Goal: Transaction & Acquisition: Obtain resource

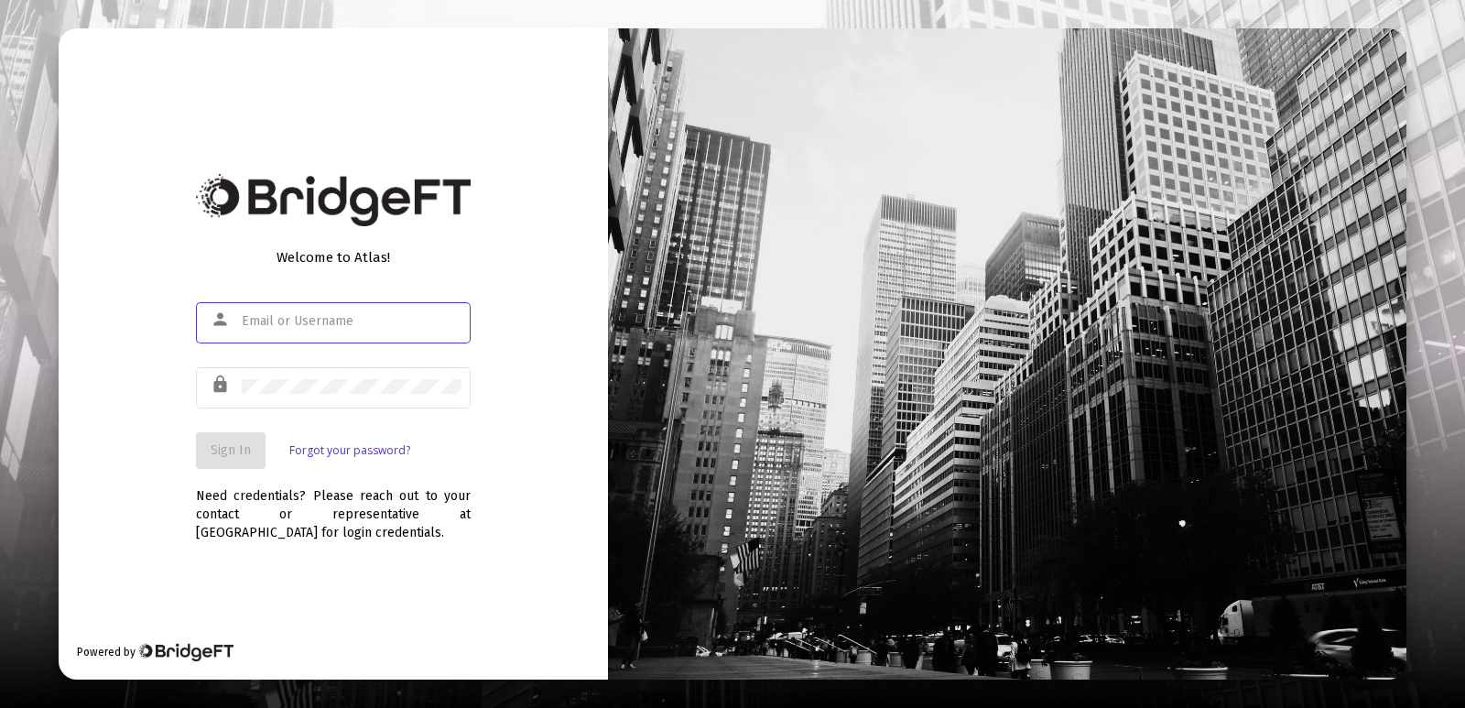
type input "[PERSON_NAME][EMAIL_ADDRESS][DOMAIN_NAME]"
click at [233, 442] on span "Sign In" at bounding box center [231, 450] width 40 height 16
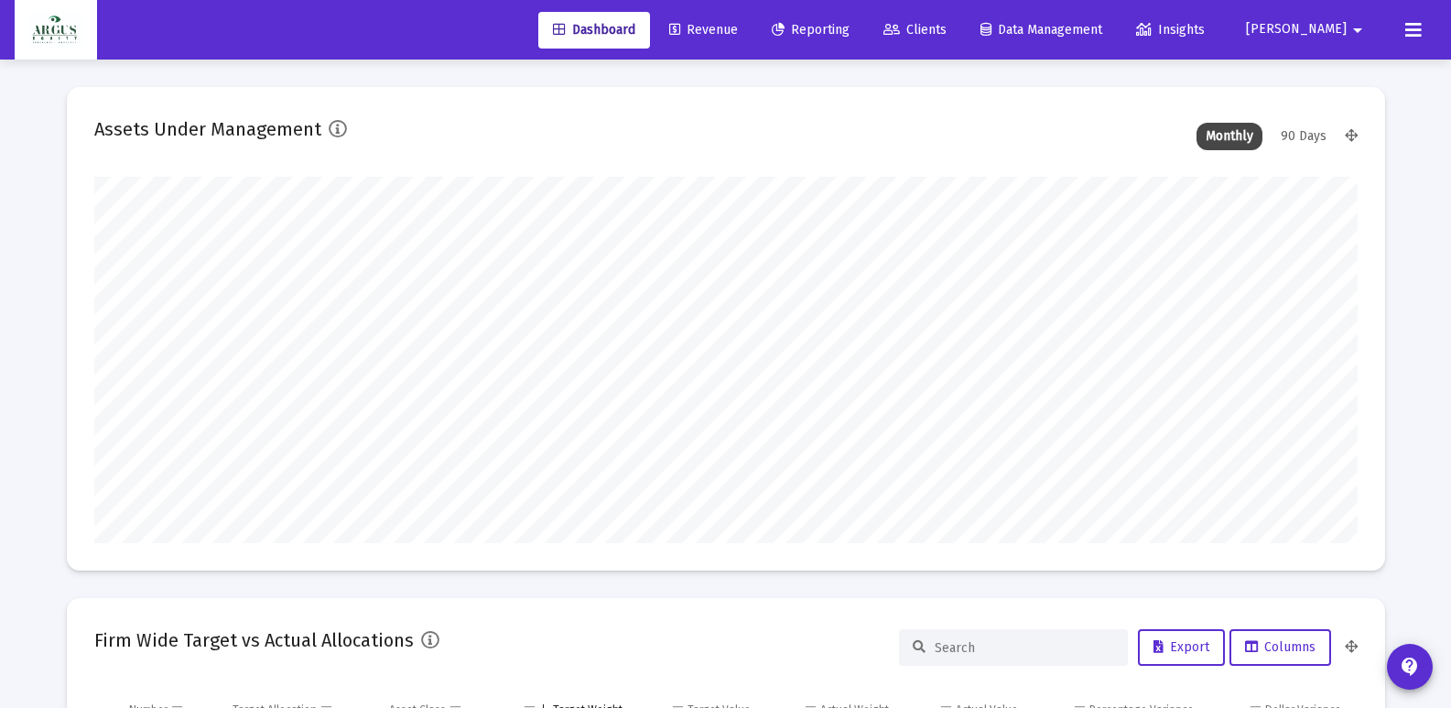
type input "[DATE]"
click at [946, 24] on span "Clients" at bounding box center [914, 30] width 63 height 16
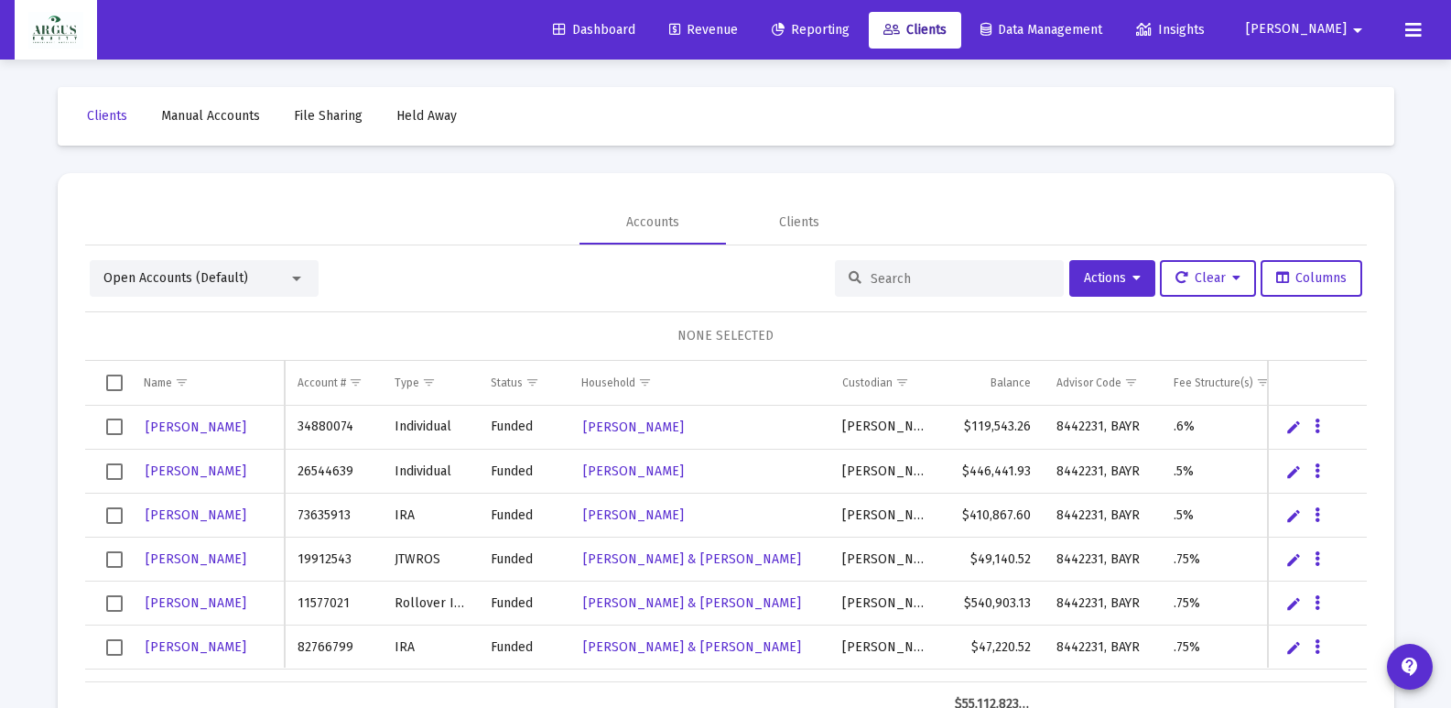
click at [900, 286] on input at bounding box center [959, 279] width 179 height 16
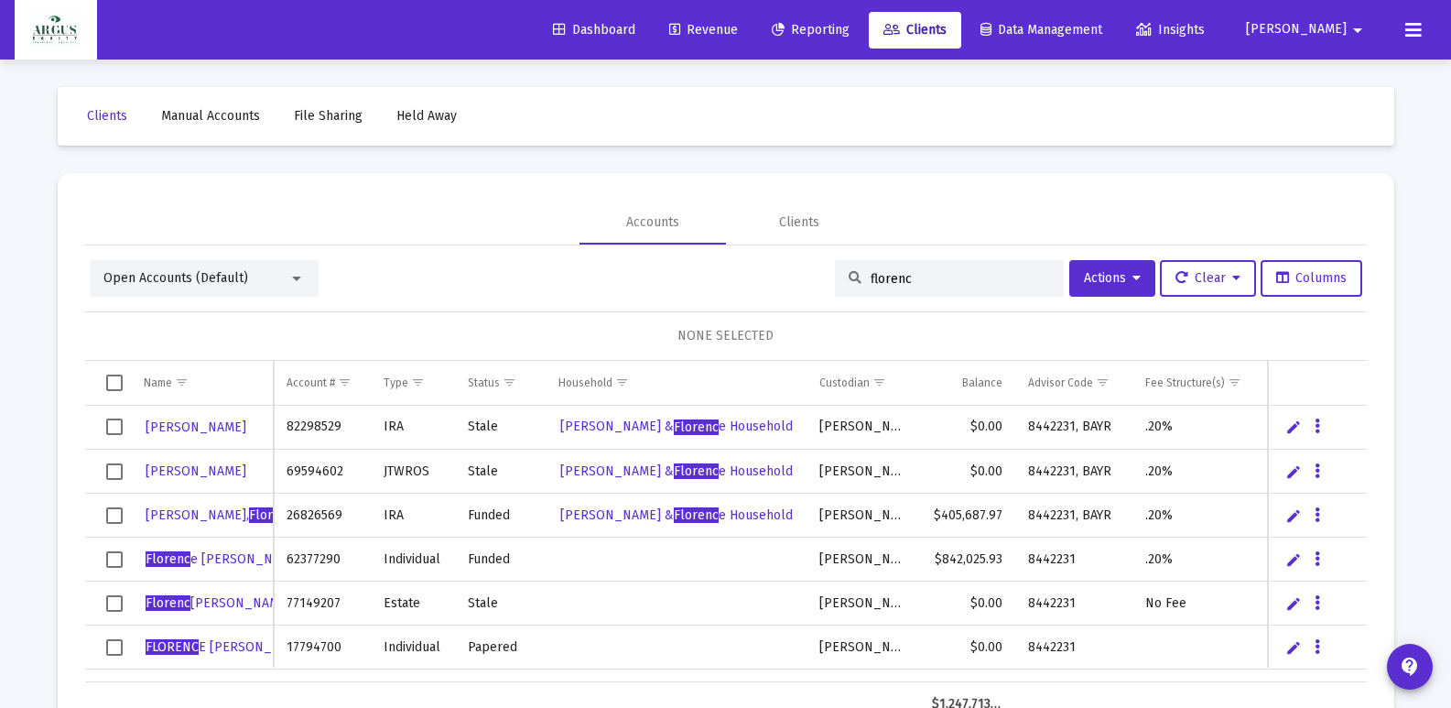
type input "florenc"
click at [1321, 603] on button "Data grid" at bounding box center [1317, 602] width 16 height 16
click at [1231, 516] on button "Generate Report" at bounding box center [1244, 521] width 164 height 44
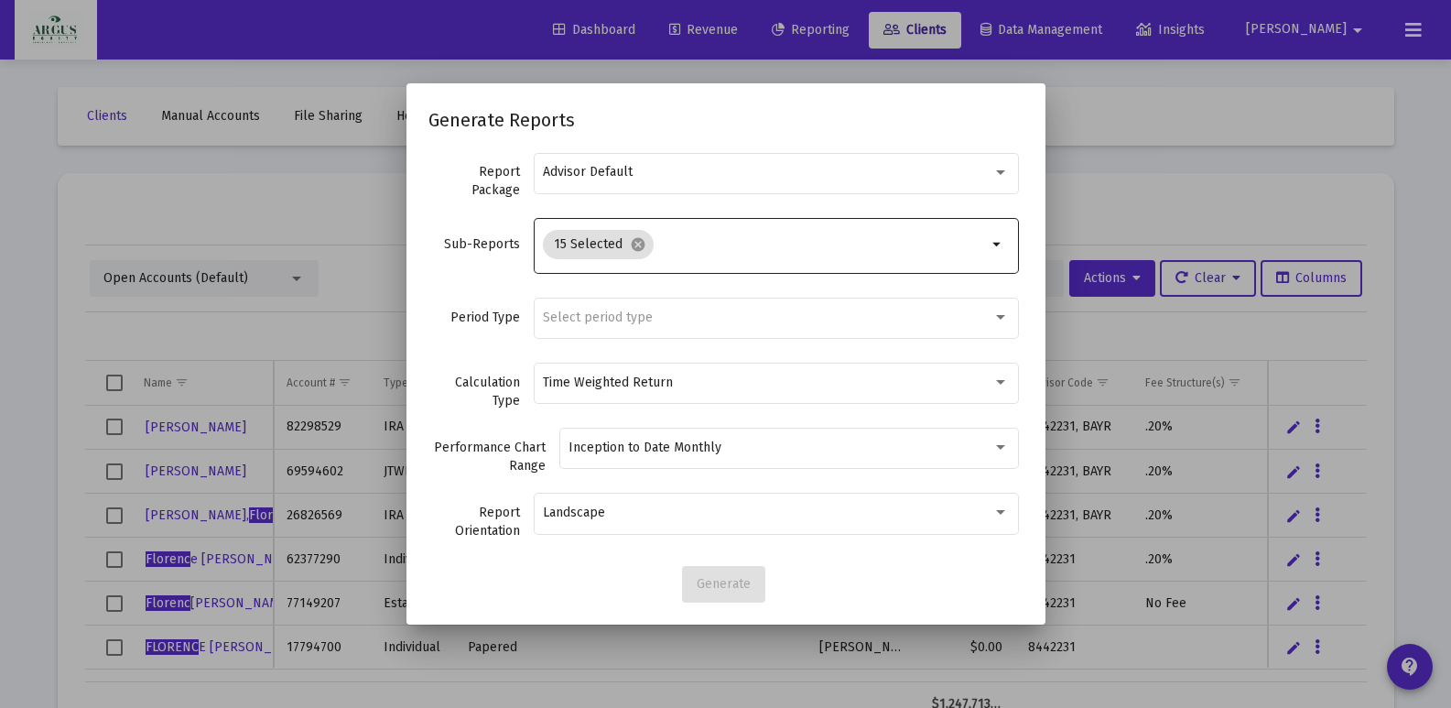
click at [999, 243] on mat-icon "arrow_drop_down" at bounding box center [998, 244] width 22 height 22
click at [991, 245] on mat-icon "arrow_drop_down" at bounding box center [998, 244] width 22 height 22
click at [633, 243] on mat-icon "cancel" at bounding box center [638, 244] width 16 height 16
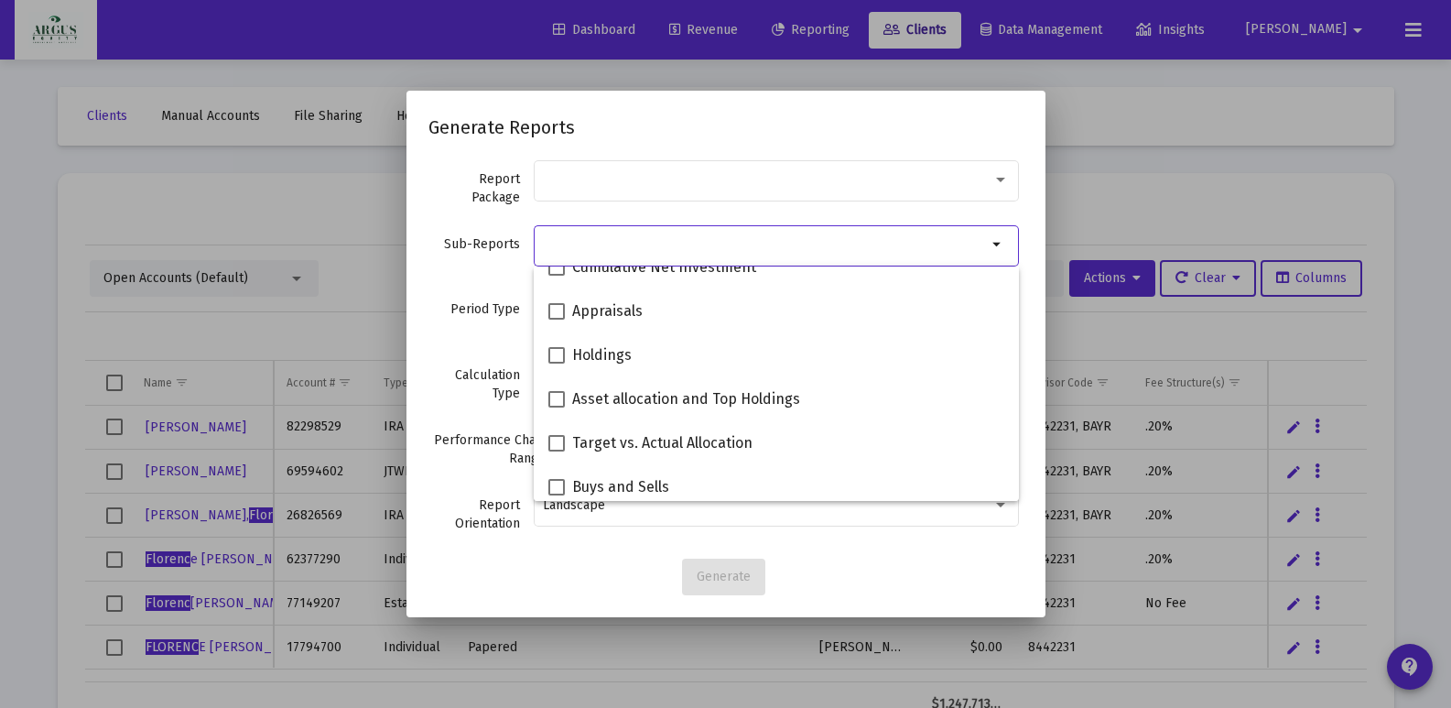
scroll to position [366, 0]
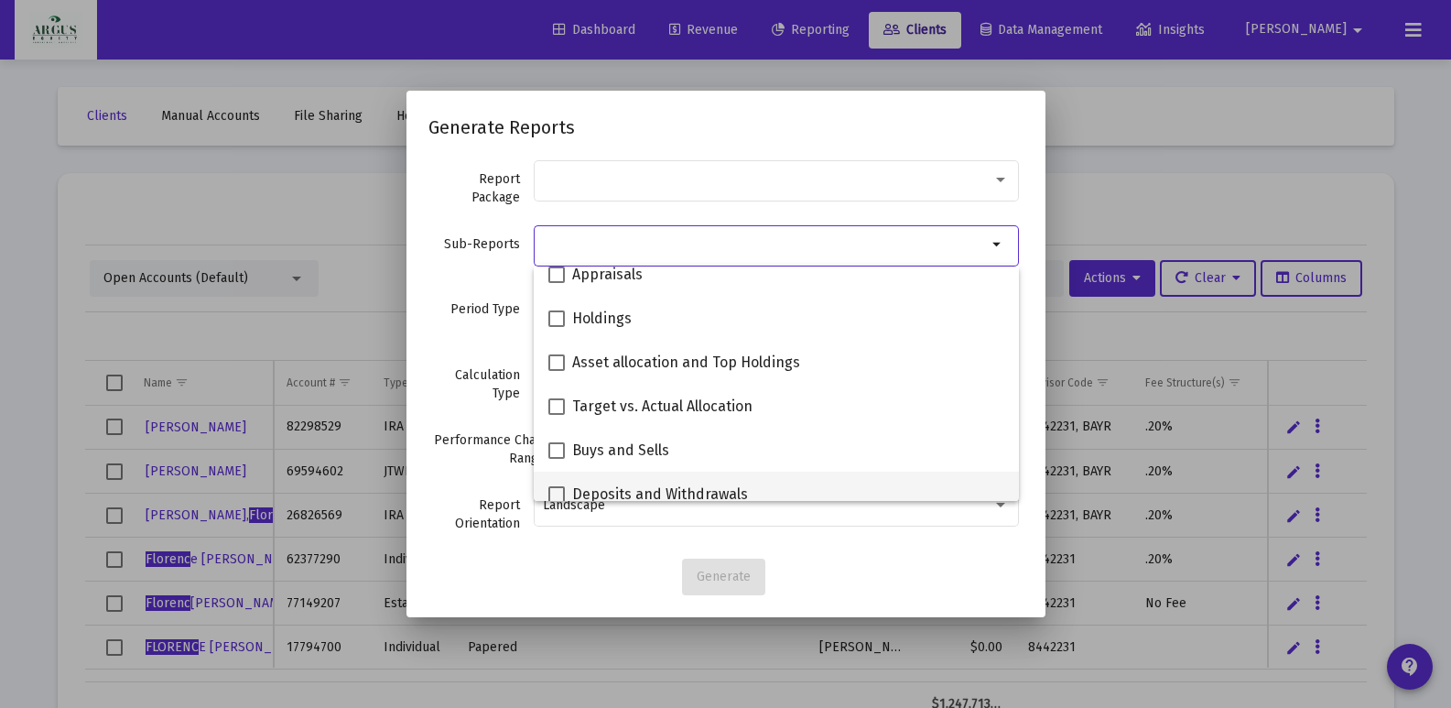
click at [557, 492] on span at bounding box center [556, 494] width 16 height 16
click at [557, 503] on input "Deposits and Withdrawals" at bounding box center [556, 503] width 1 height 1
checkbox input "true"
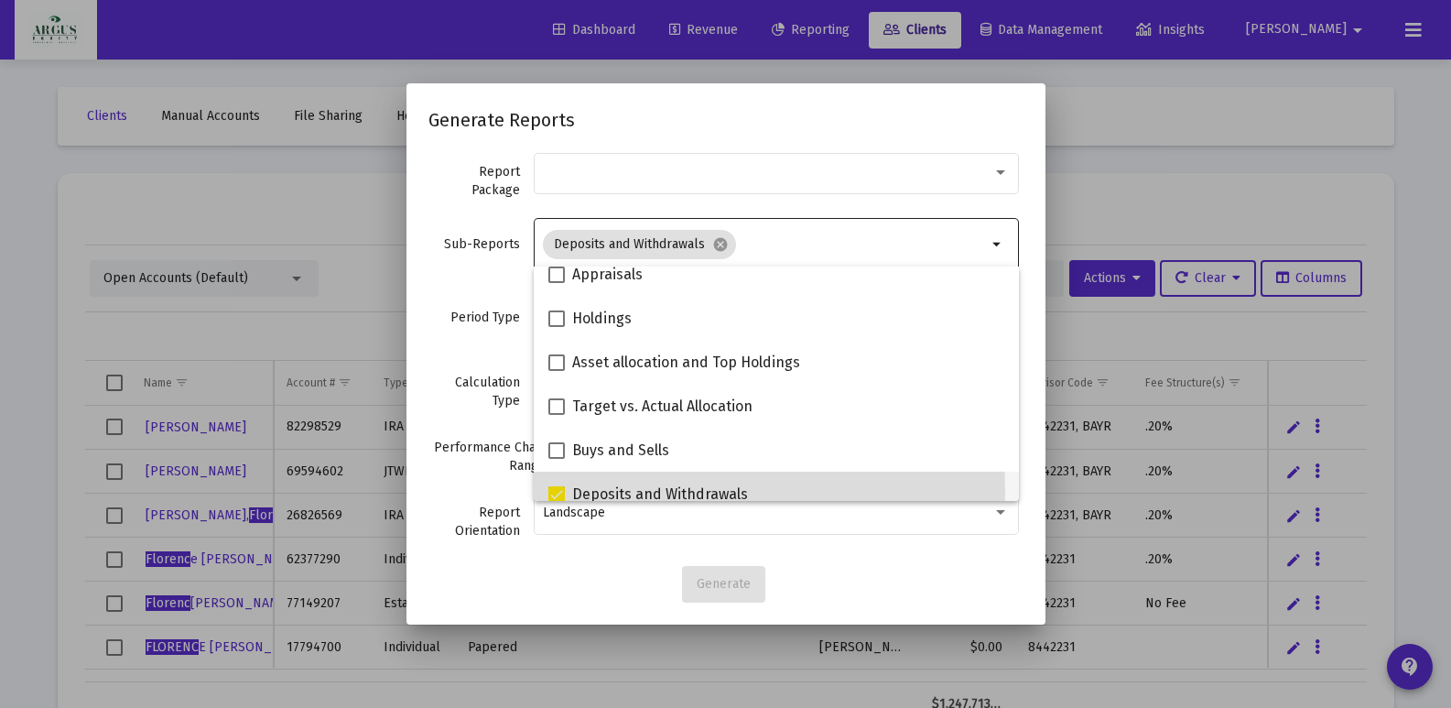
scroll to position [485, 0]
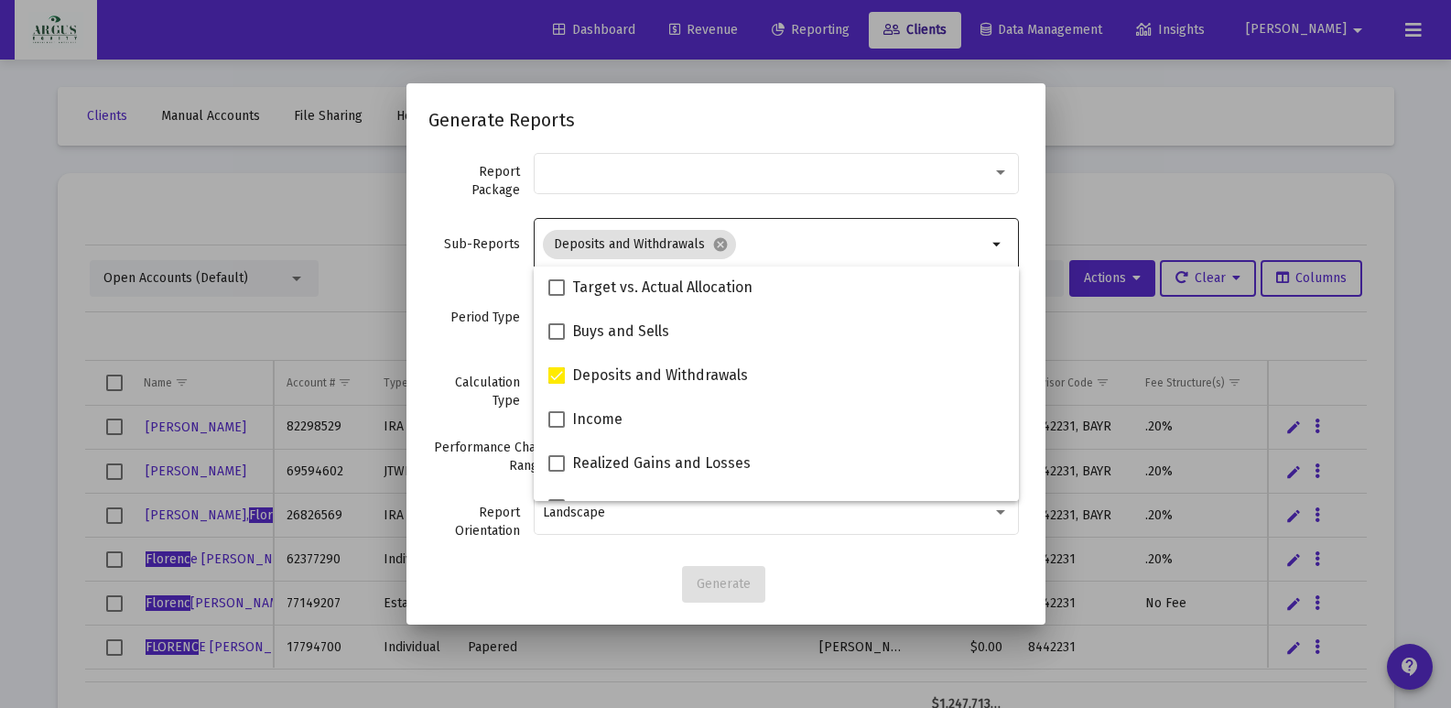
click at [883, 545] on div "Landscape" at bounding box center [776, 521] width 485 height 59
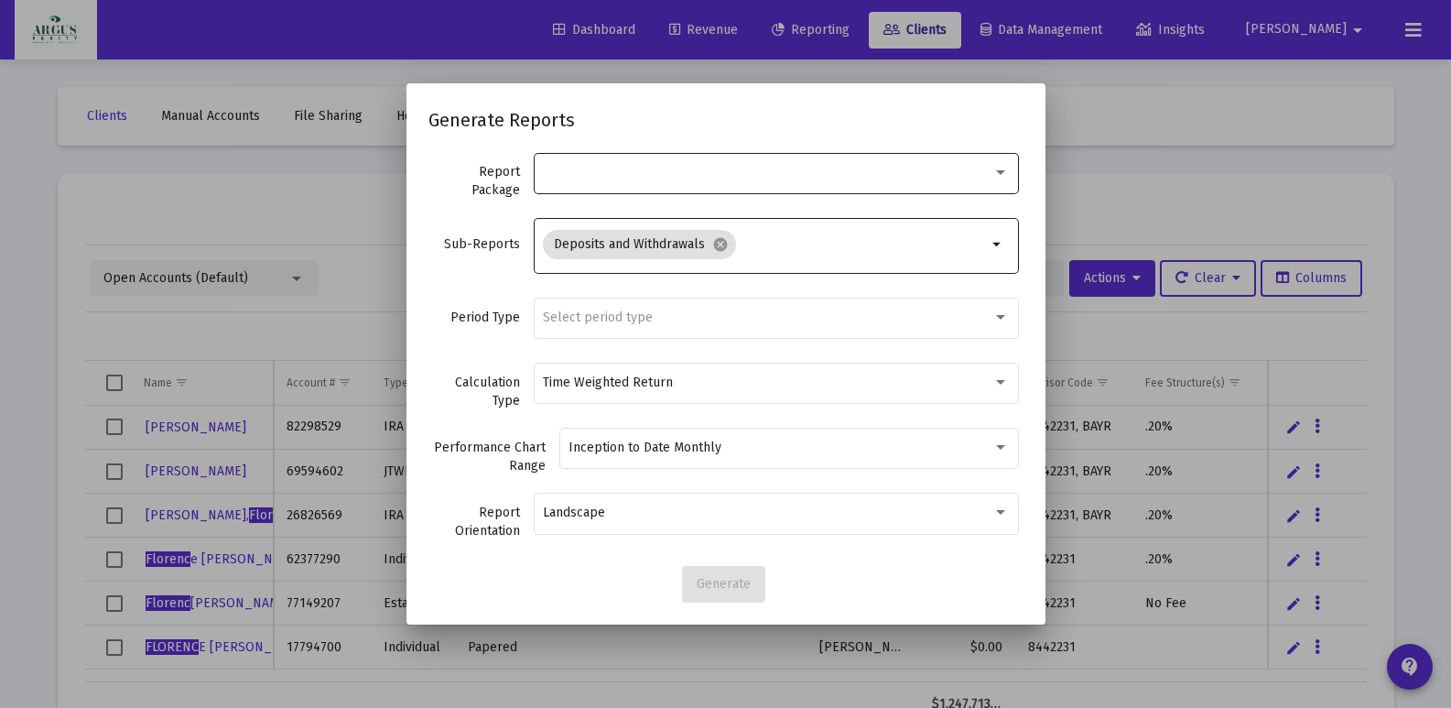
click at [633, 169] on div at bounding box center [767, 172] width 449 height 15
click at [706, 176] on span "Advisor Default" at bounding box center [776, 172] width 466 height 38
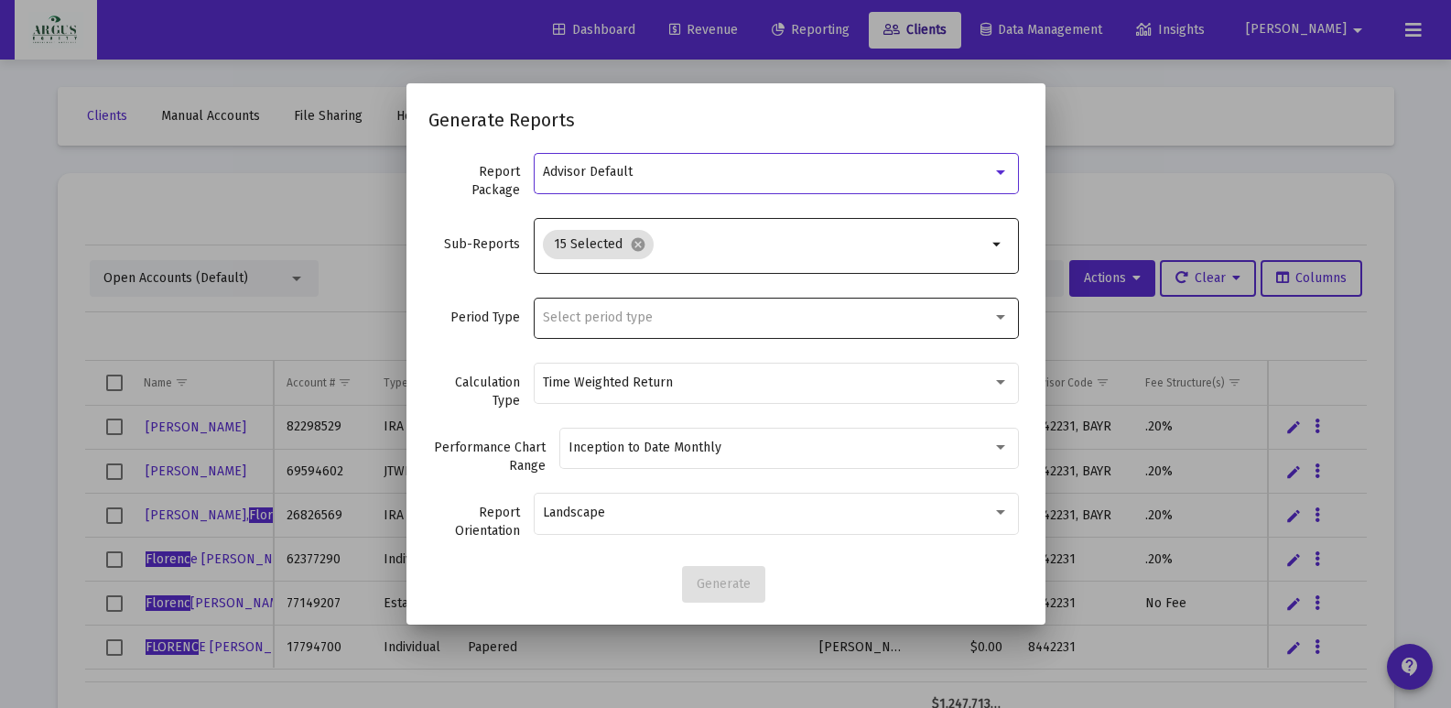
click at [639, 325] on div "Select period type" at bounding box center [776, 317] width 466 height 45
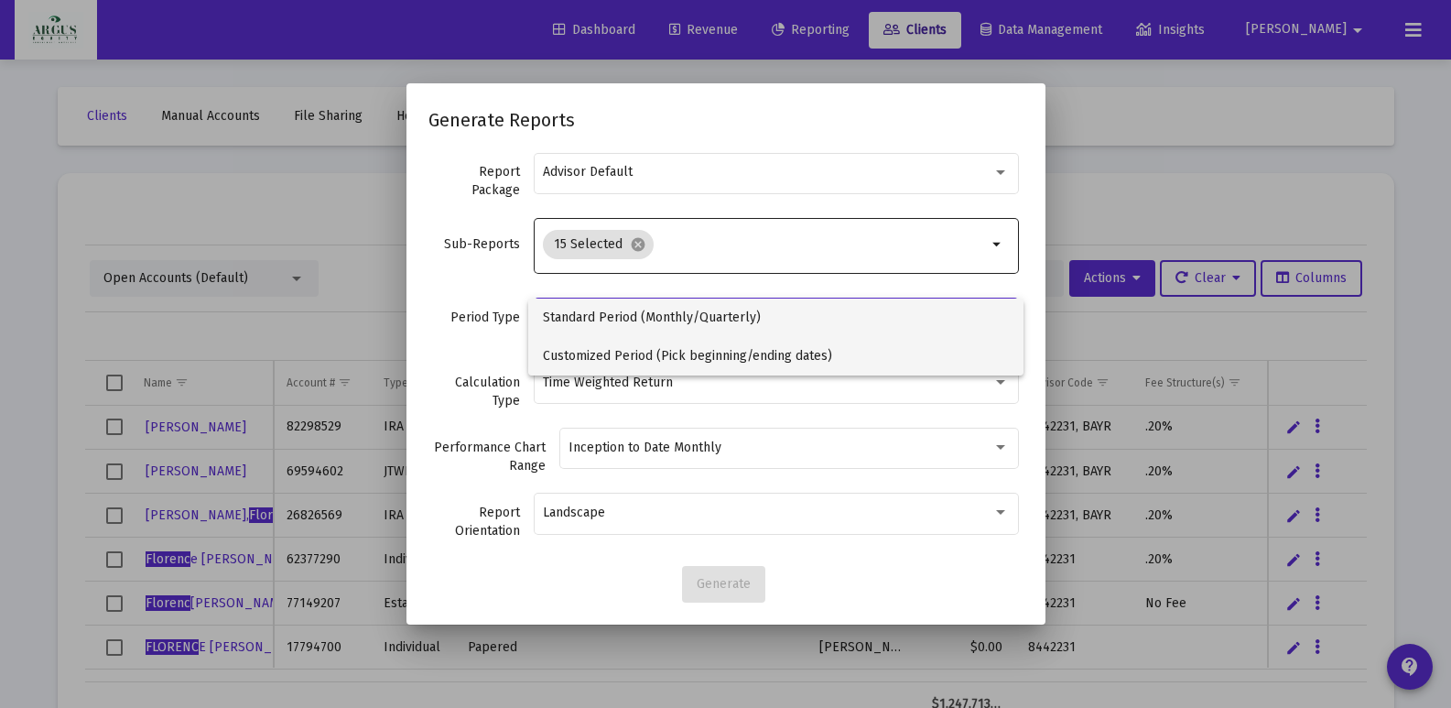
click at [602, 360] on span "Customized Period (Pick beginning/ending dates)" at bounding box center [776, 356] width 466 height 38
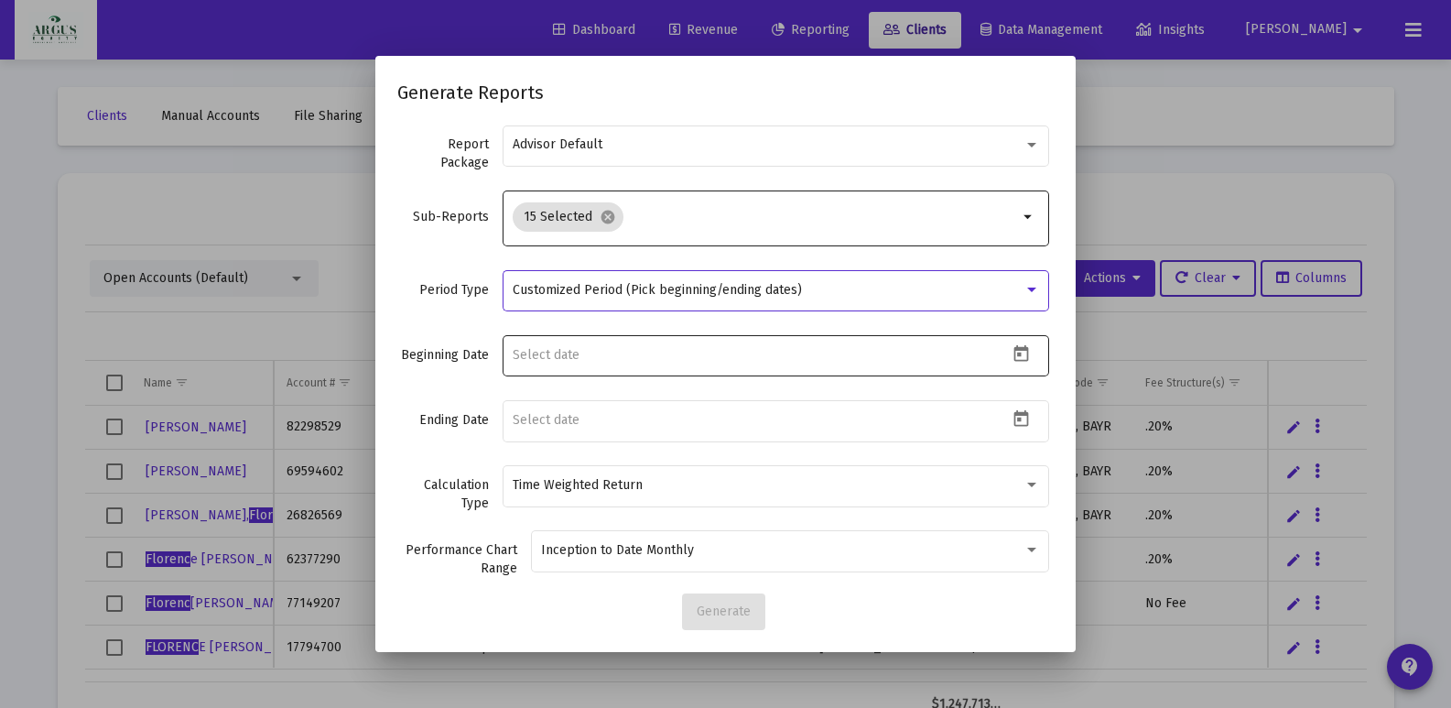
click at [1011, 357] on icon "Open calendar" at bounding box center [1020, 353] width 19 height 19
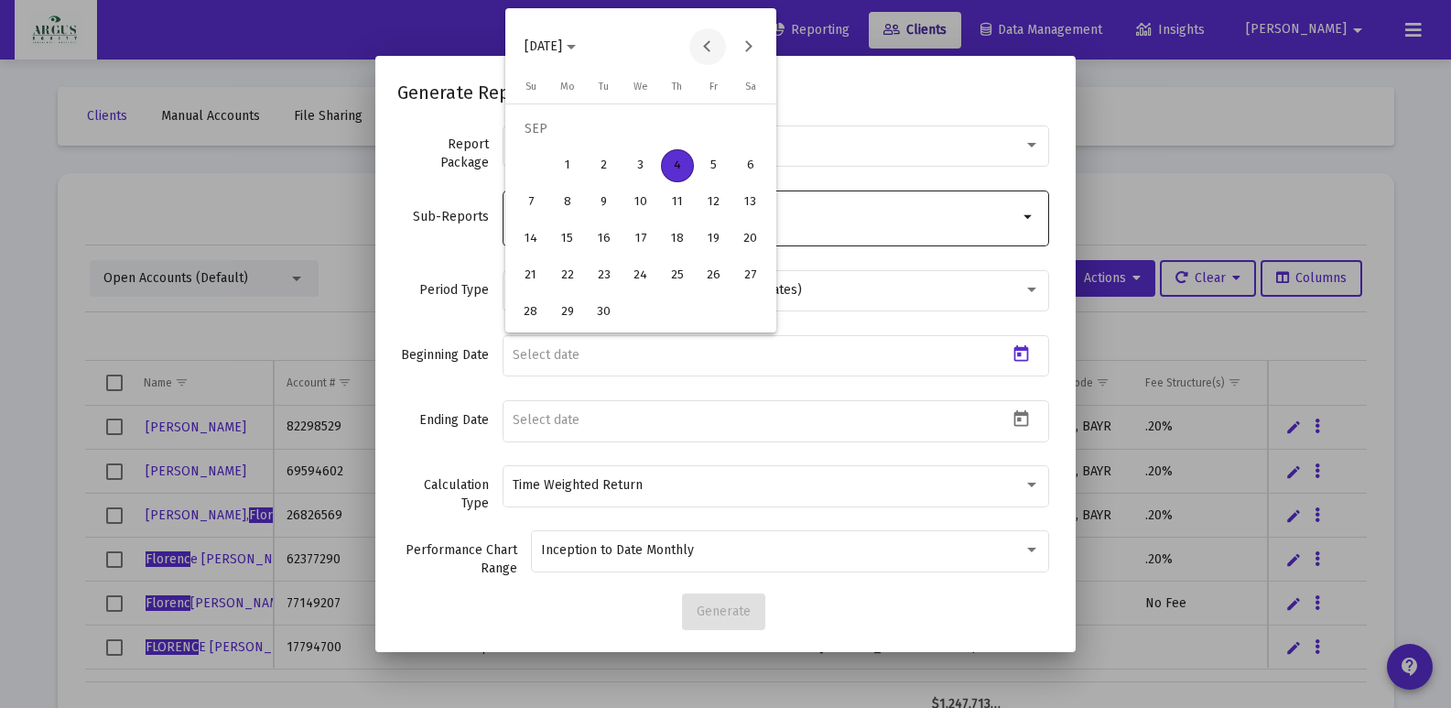
click at [702, 42] on button "Previous month" at bounding box center [707, 46] width 37 height 37
click at [713, 139] on div "1" at bounding box center [713, 129] width 33 height 33
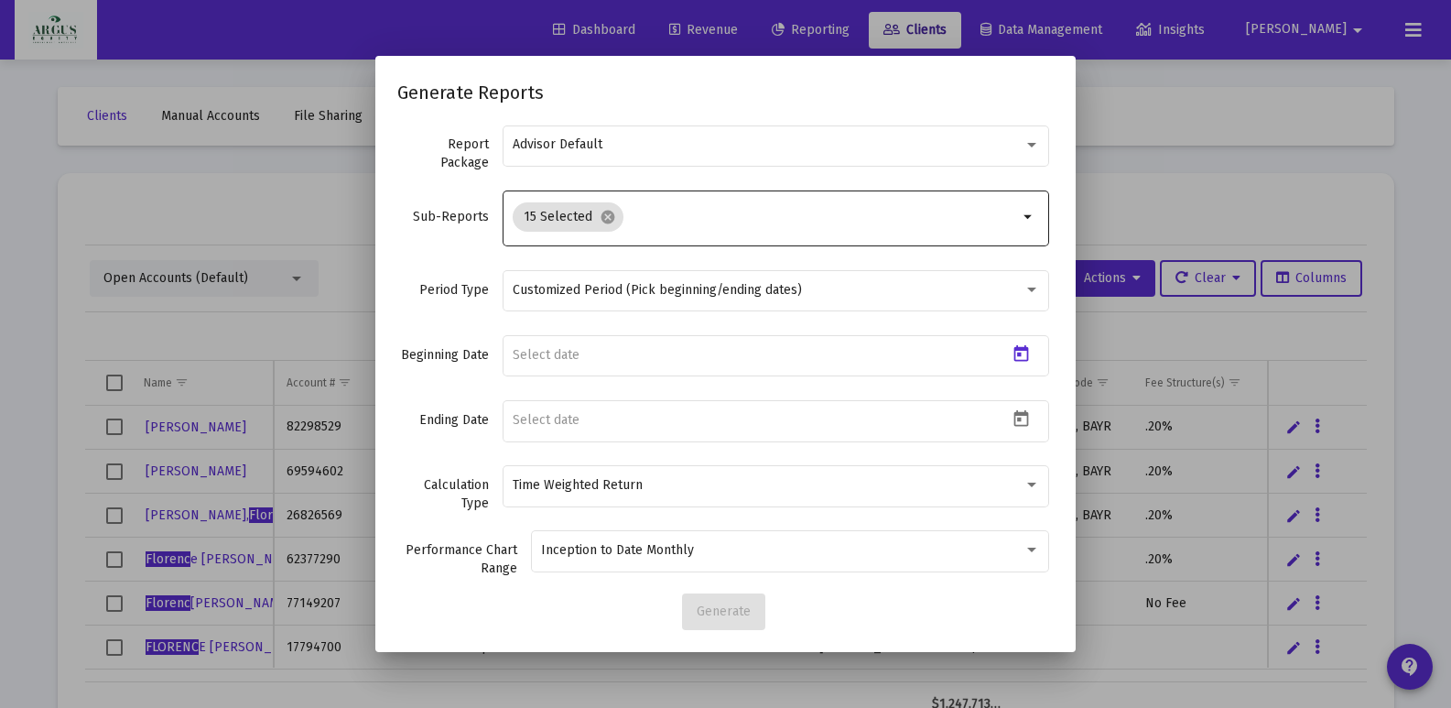
type input "[DATE]"
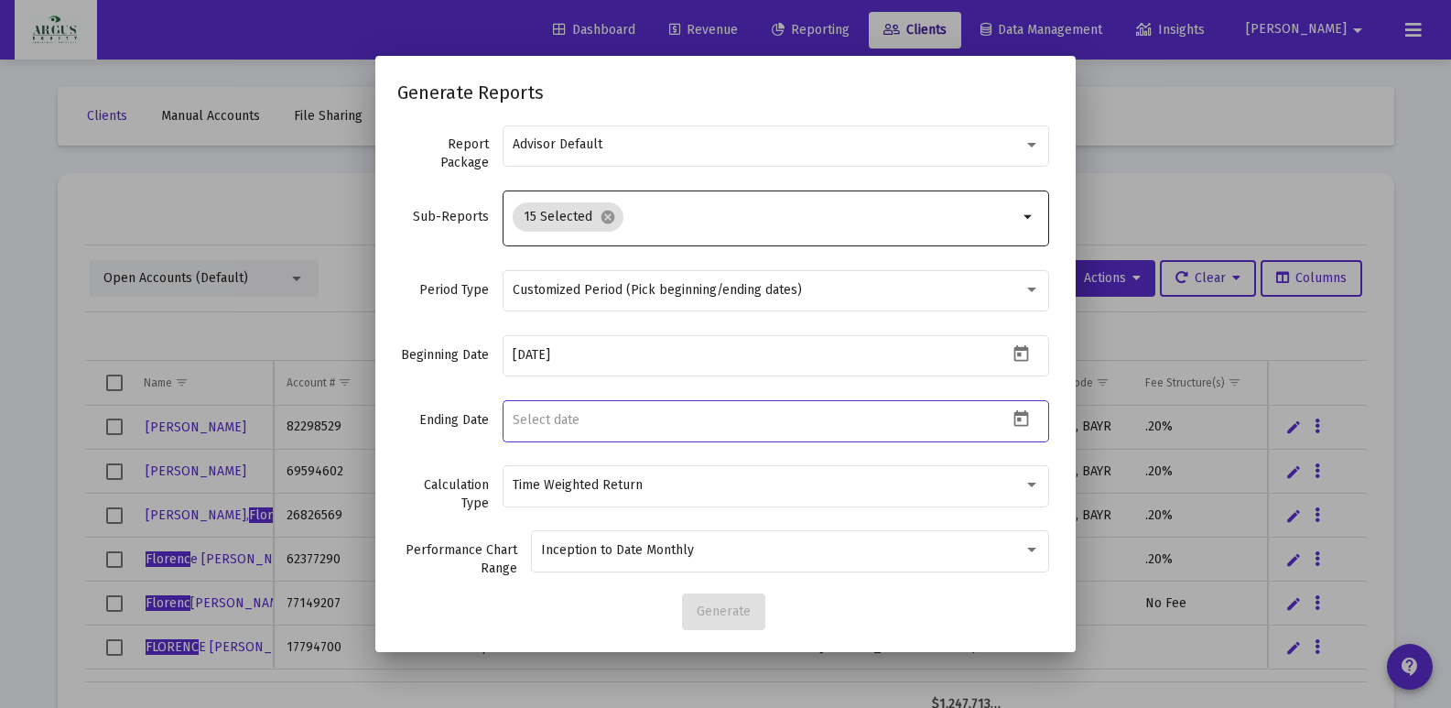
click at [669, 415] on input at bounding box center [761, 420] width 496 height 15
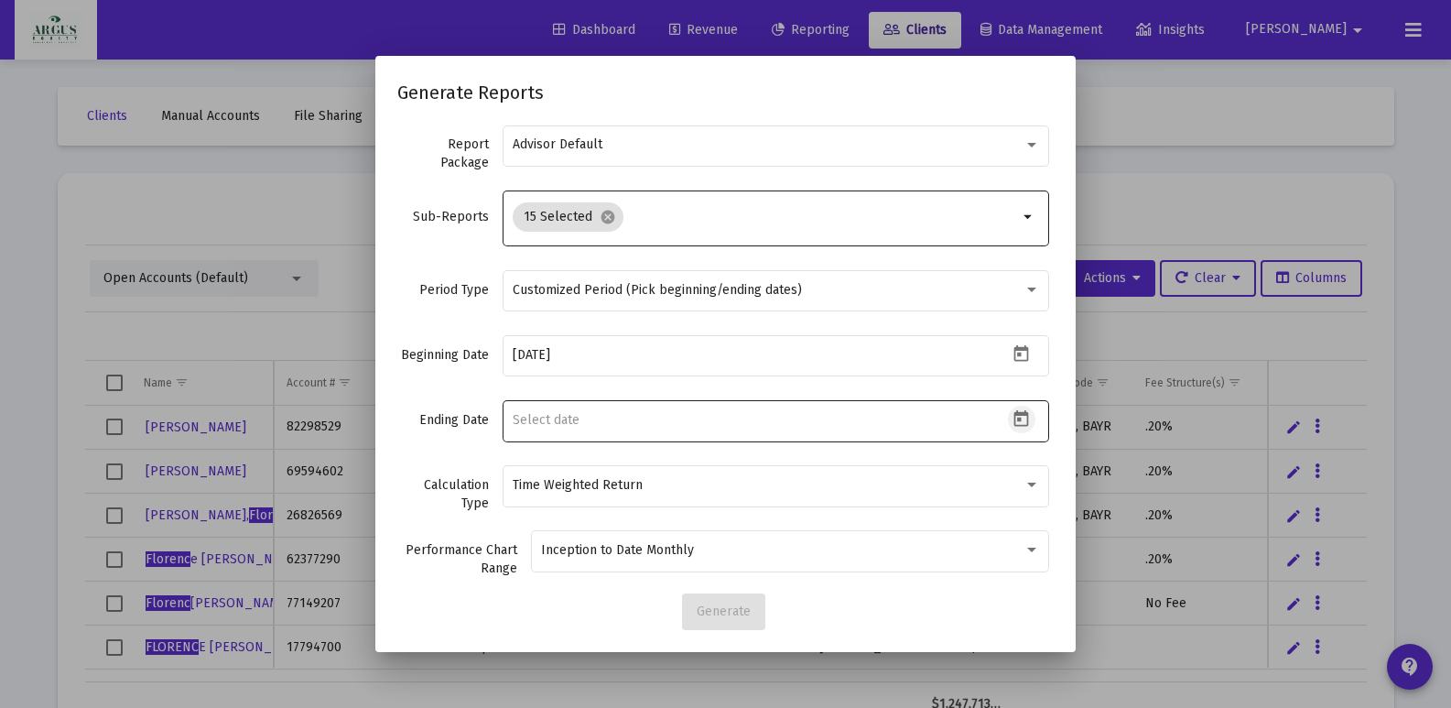
click at [1011, 423] on icon "Open calendar" at bounding box center [1020, 418] width 19 height 19
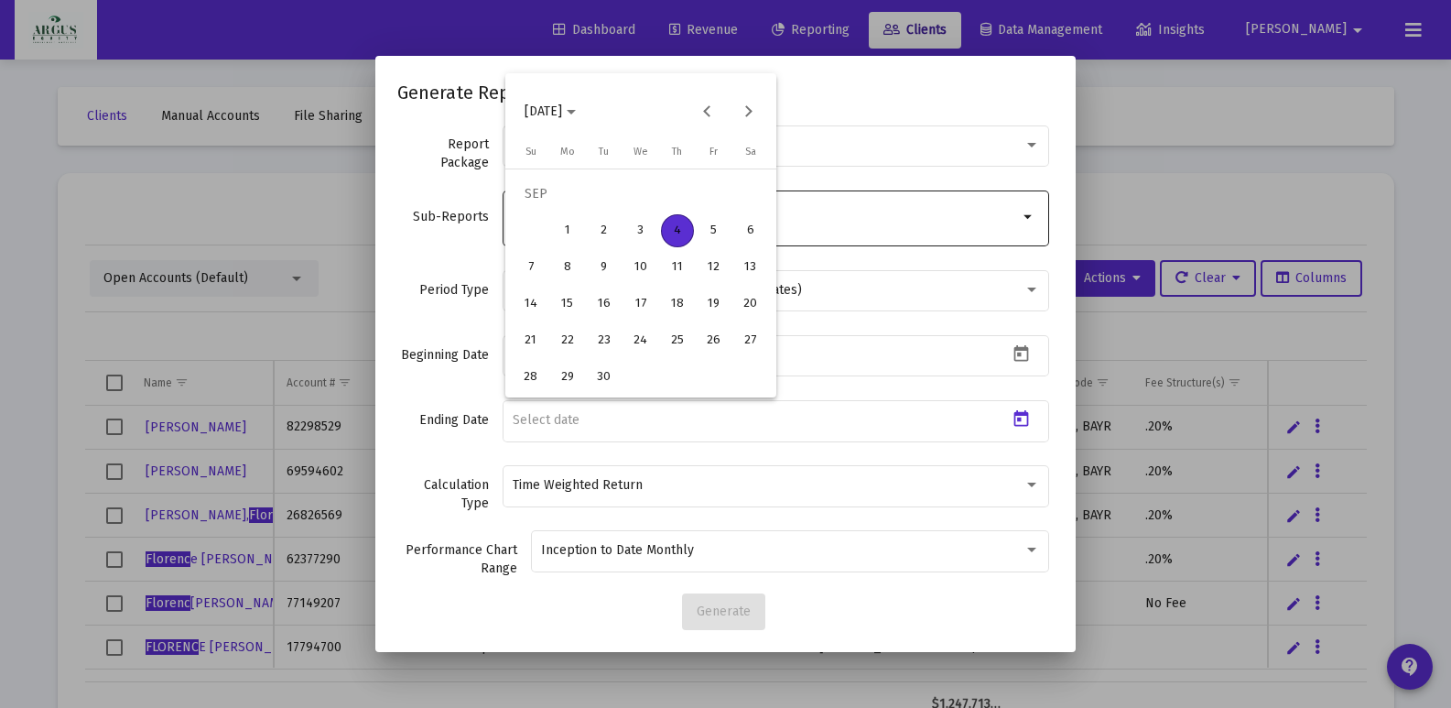
click at [665, 236] on div "4" at bounding box center [677, 230] width 33 height 33
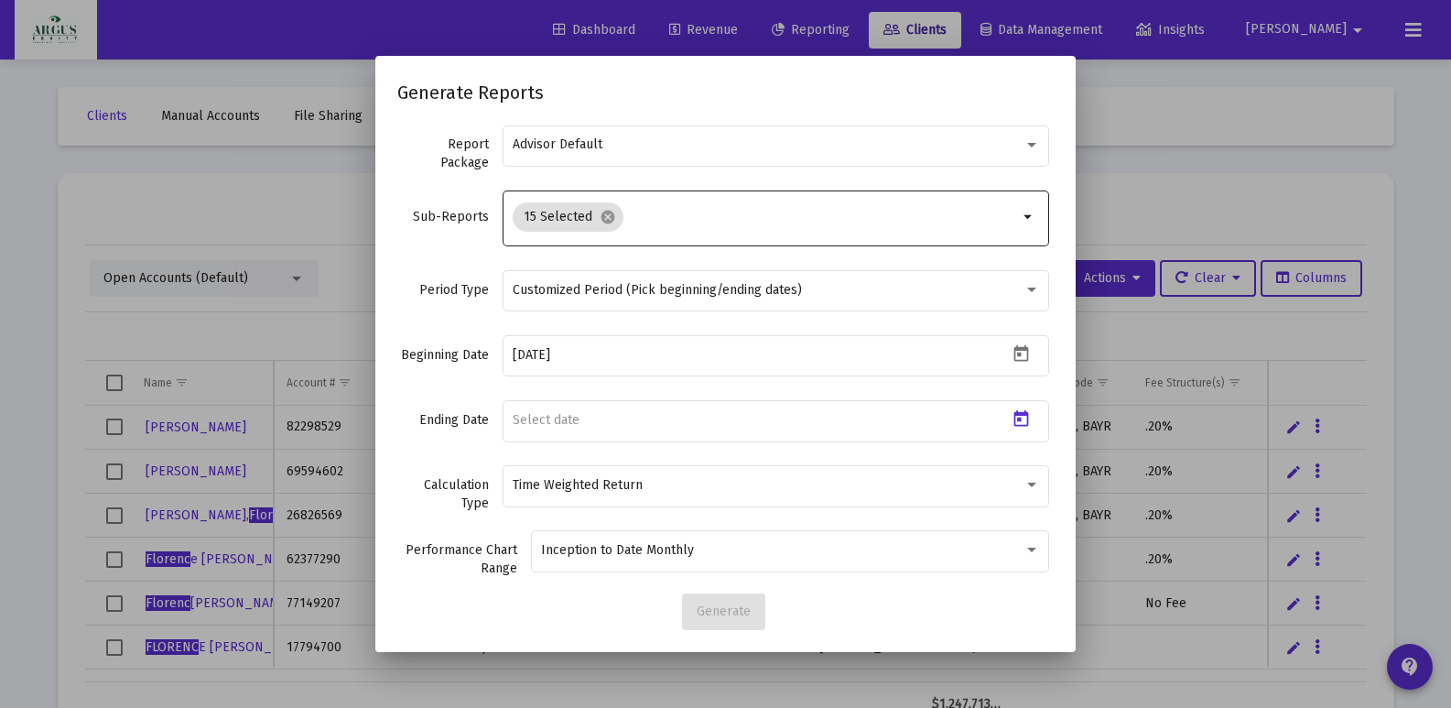
type input "[DATE]"
click at [720, 601] on button "Generate" at bounding box center [723, 611] width 83 height 37
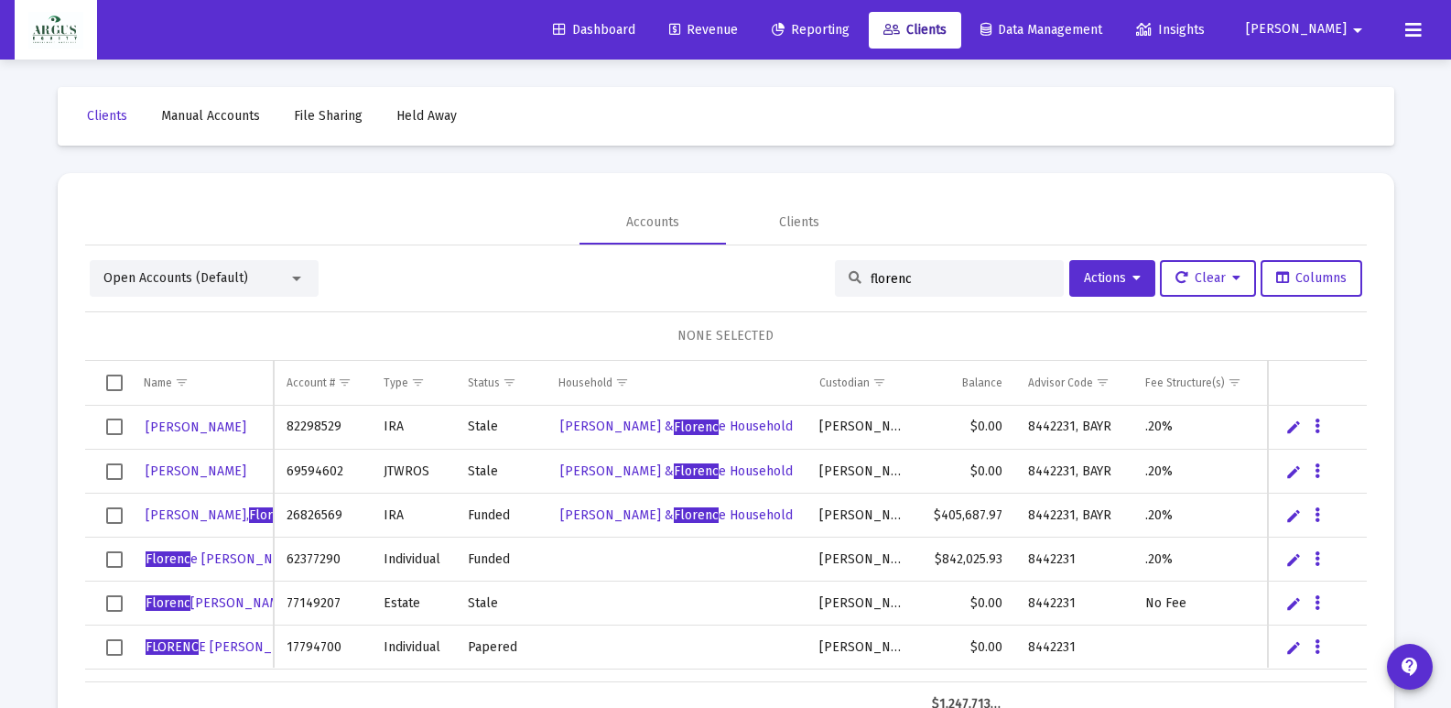
scroll to position [74, 0]
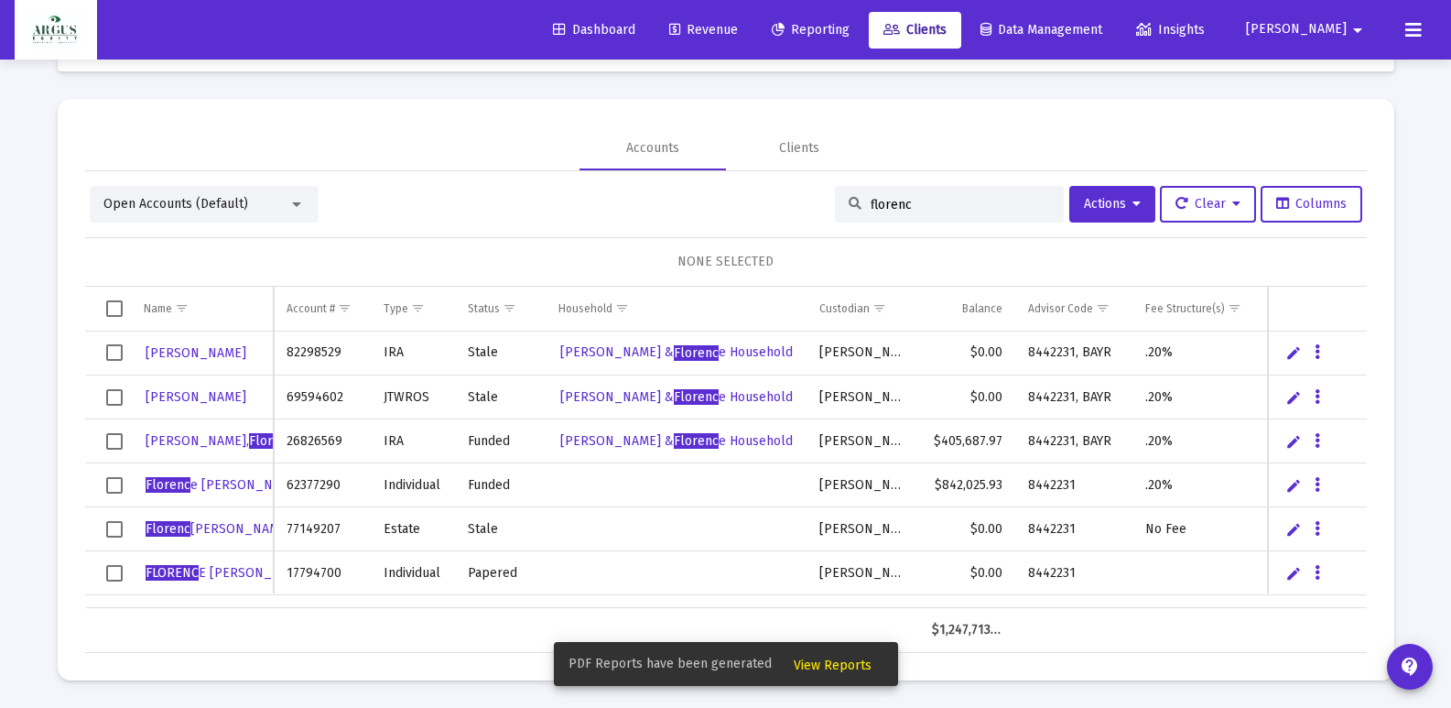
click at [822, 660] on span "View Reports" at bounding box center [833, 665] width 78 height 16
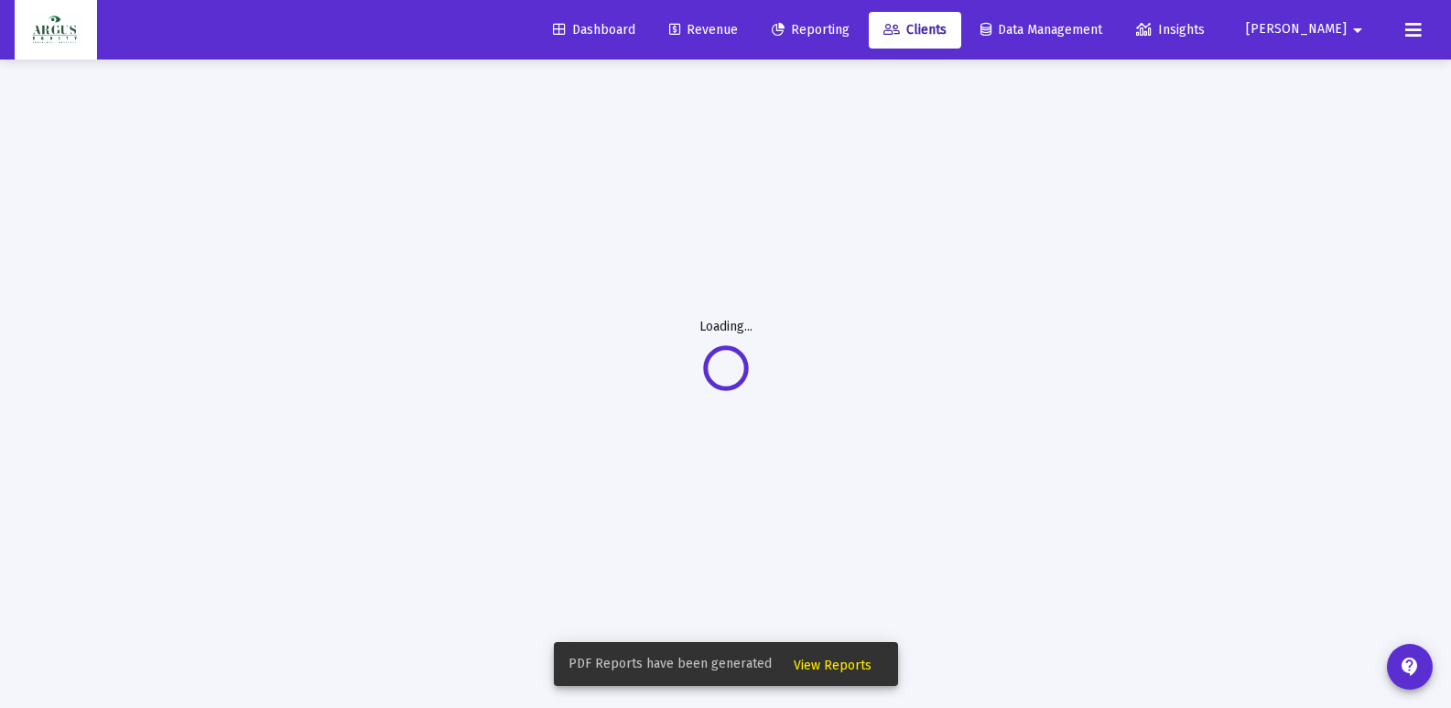
scroll to position [59, 0]
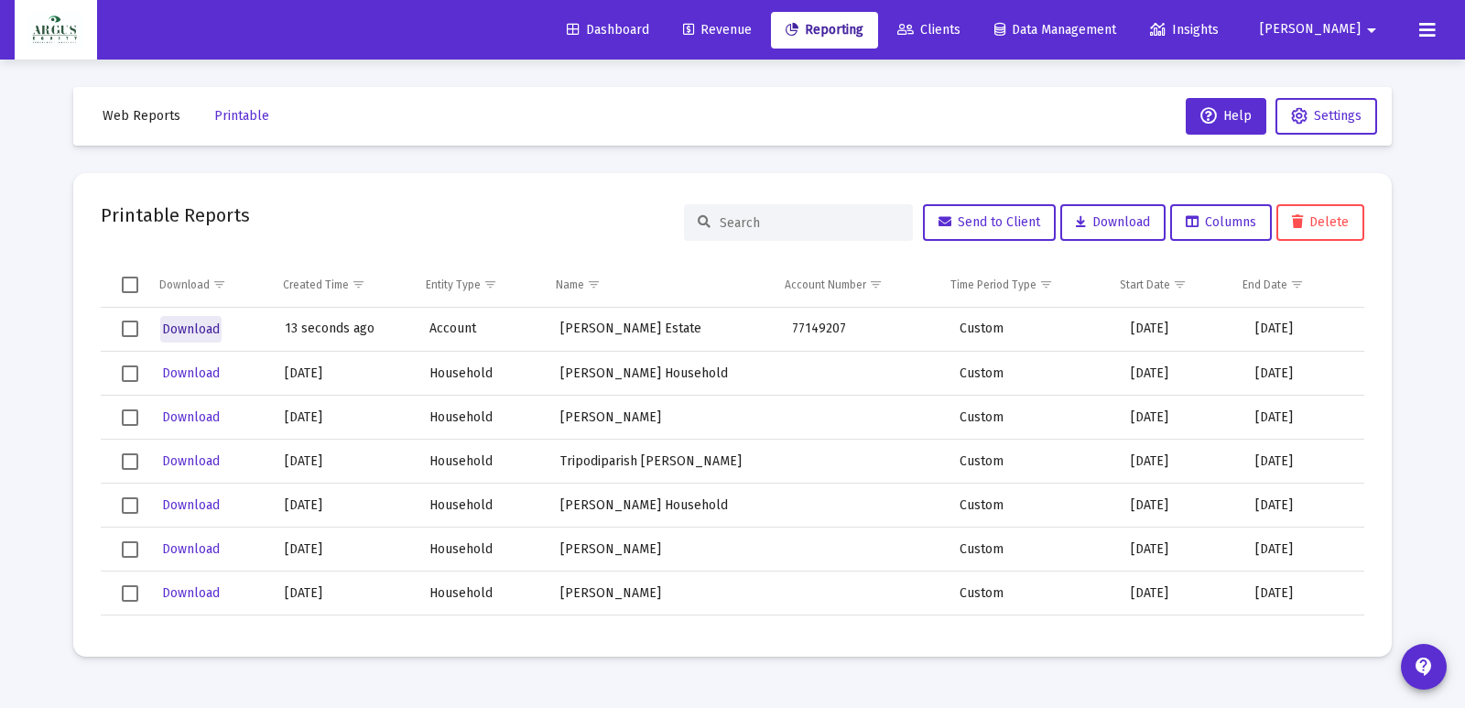
click at [198, 325] on span "Download" at bounding box center [191, 329] width 58 height 16
click at [960, 24] on span "Clients" at bounding box center [928, 30] width 63 height 16
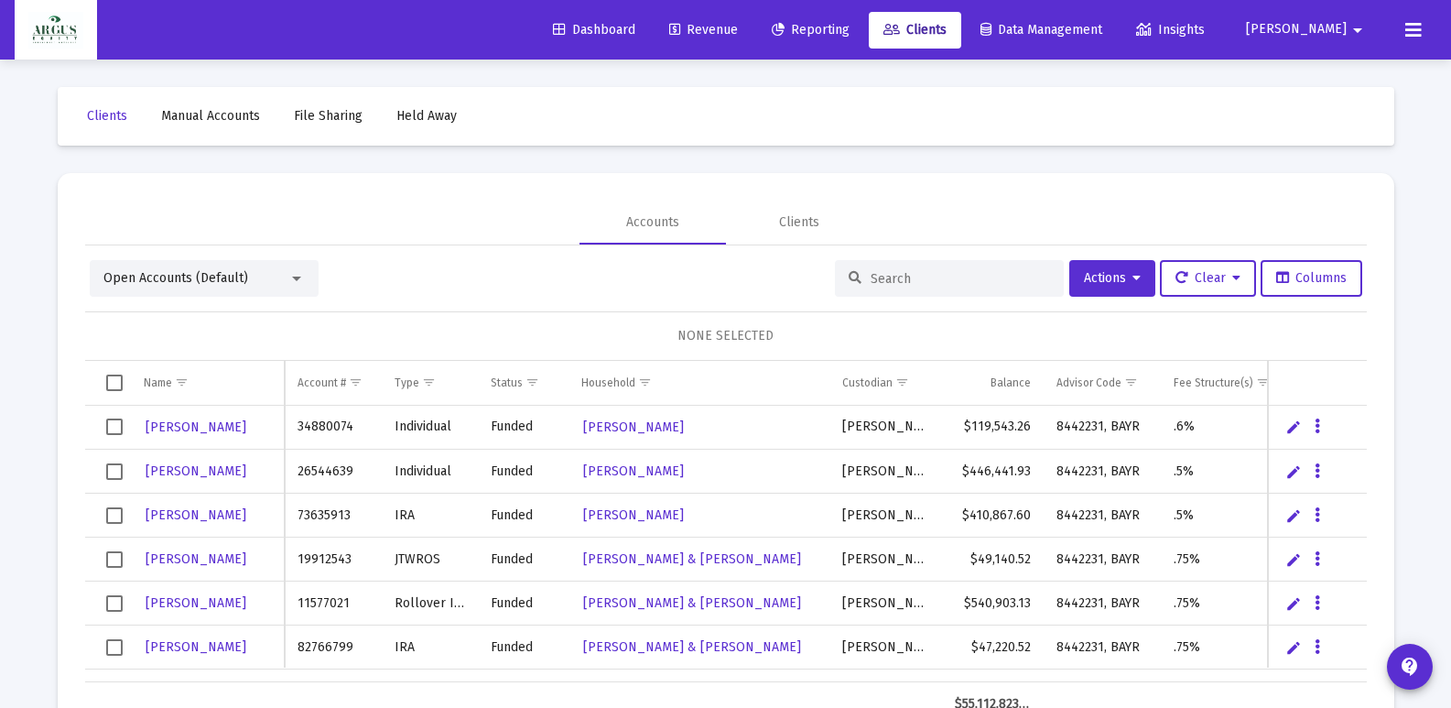
click at [897, 281] on input at bounding box center [959, 279] width 179 height 16
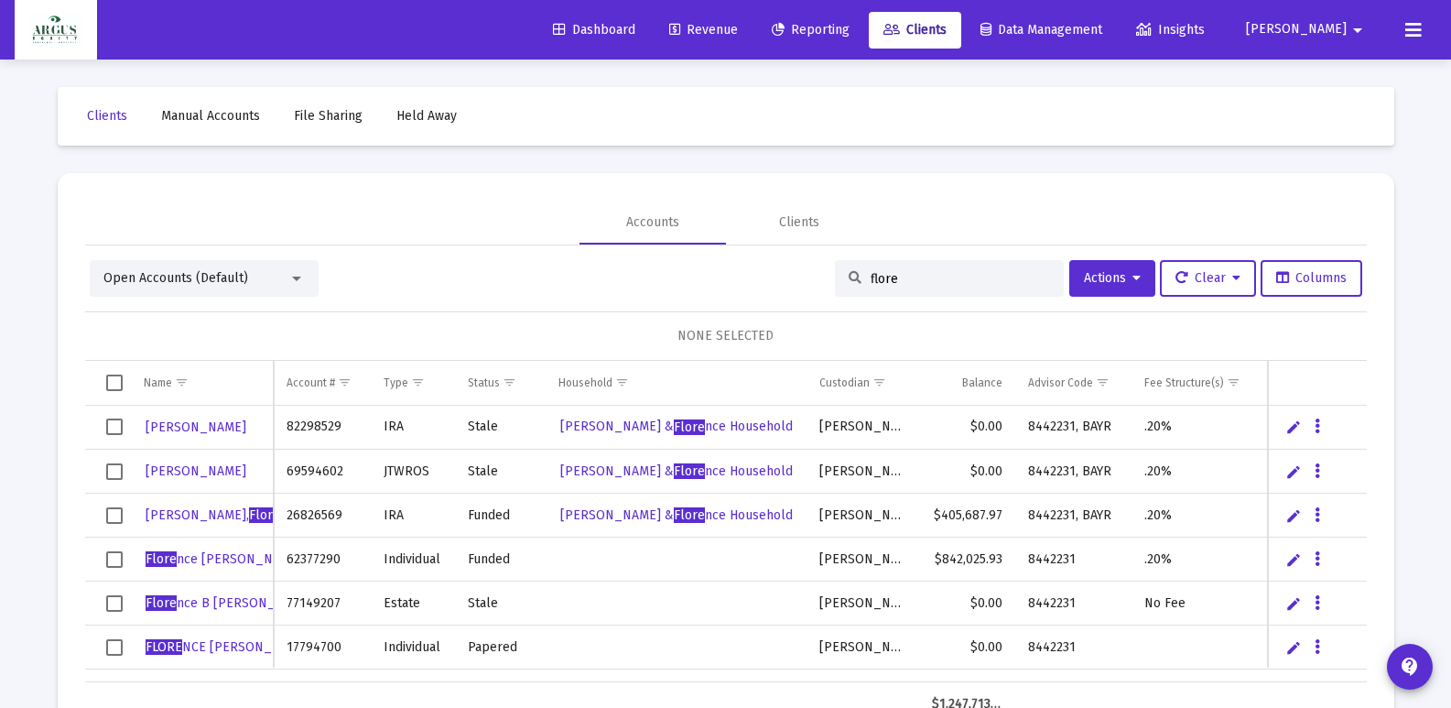
type input "flore"
click at [1318, 600] on icon "Data grid" at bounding box center [1316, 603] width 5 height 22
click at [182, 603] on div at bounding box center [725, 354] width 1451 height 708
click at [220, 601] on span "Flore nce B [PERSON_NAME]" at bounding box center [230, 603] width 168 height 16
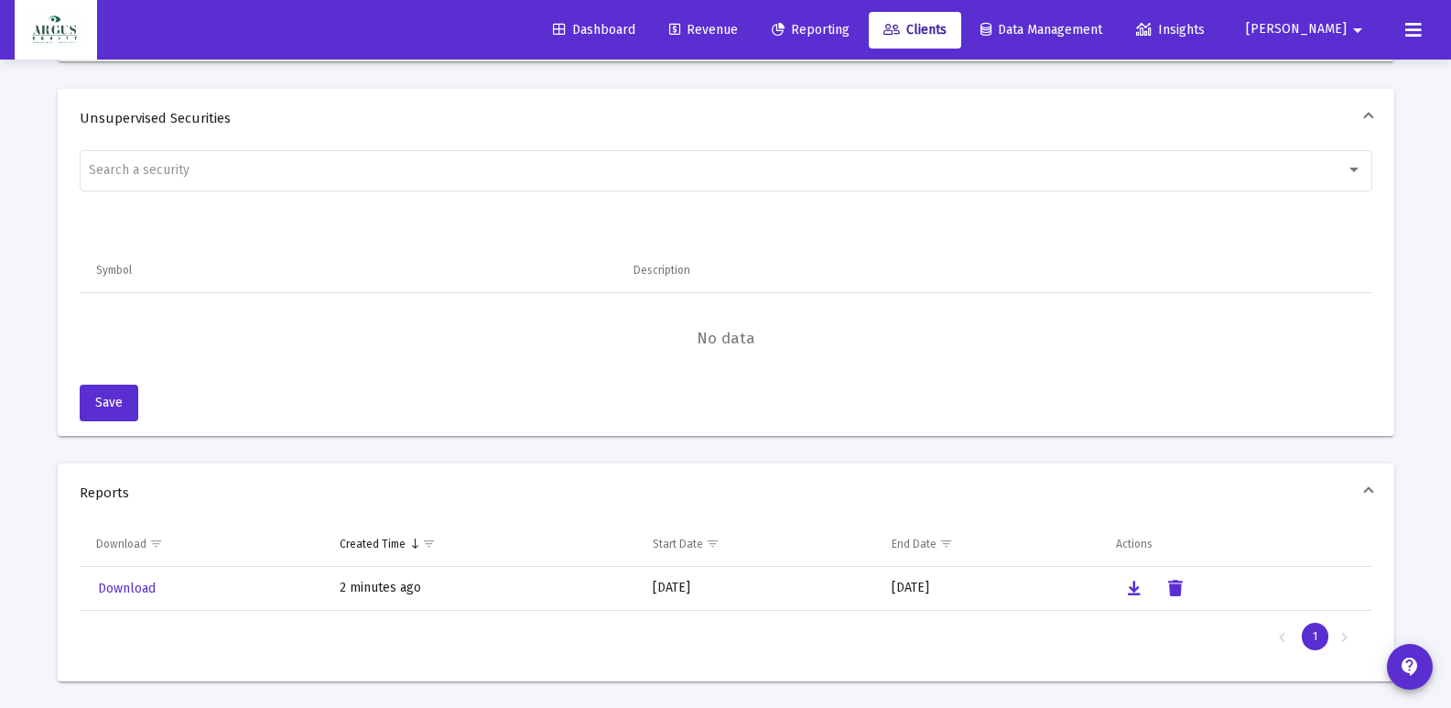
scroll to position [1460, 0]
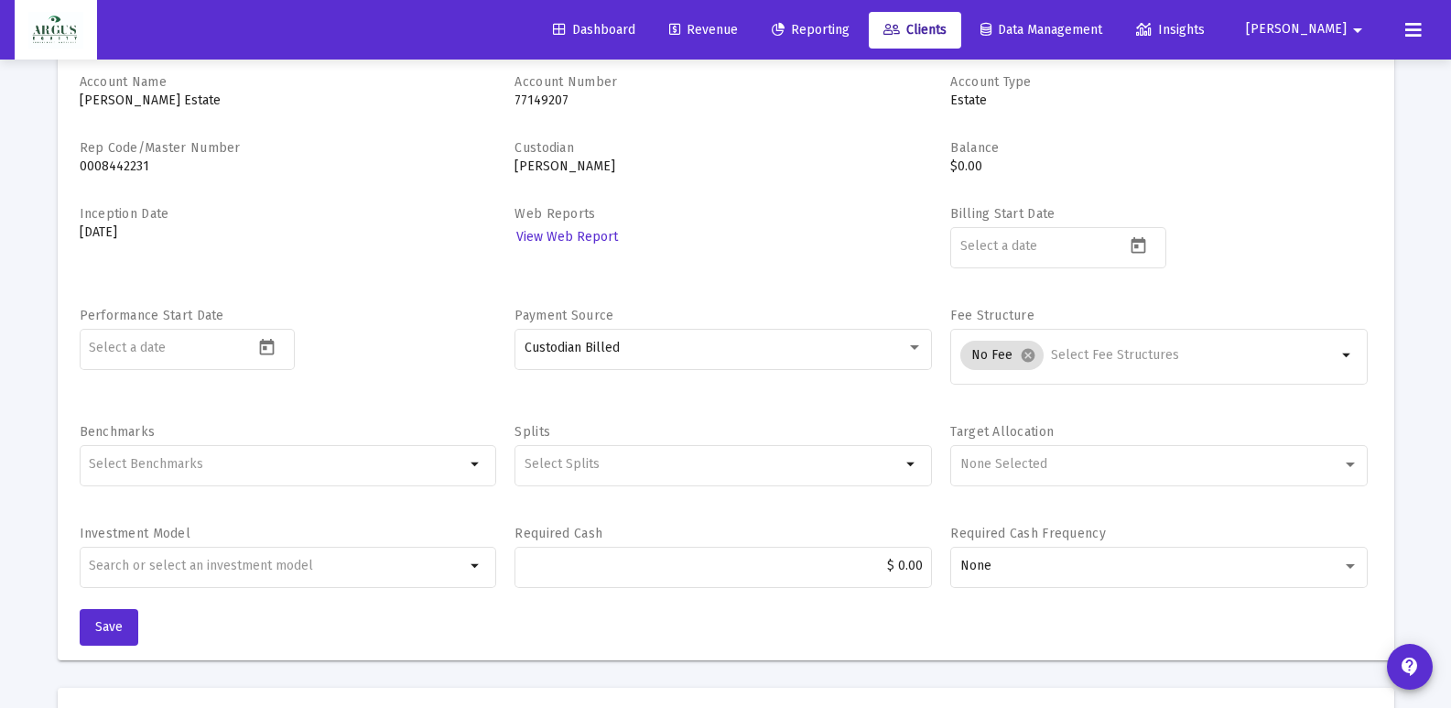
scroll to position [124, 0]
click at [849, 30] on span "Reporting" at bounding box center [811, 30] width 78 height 16
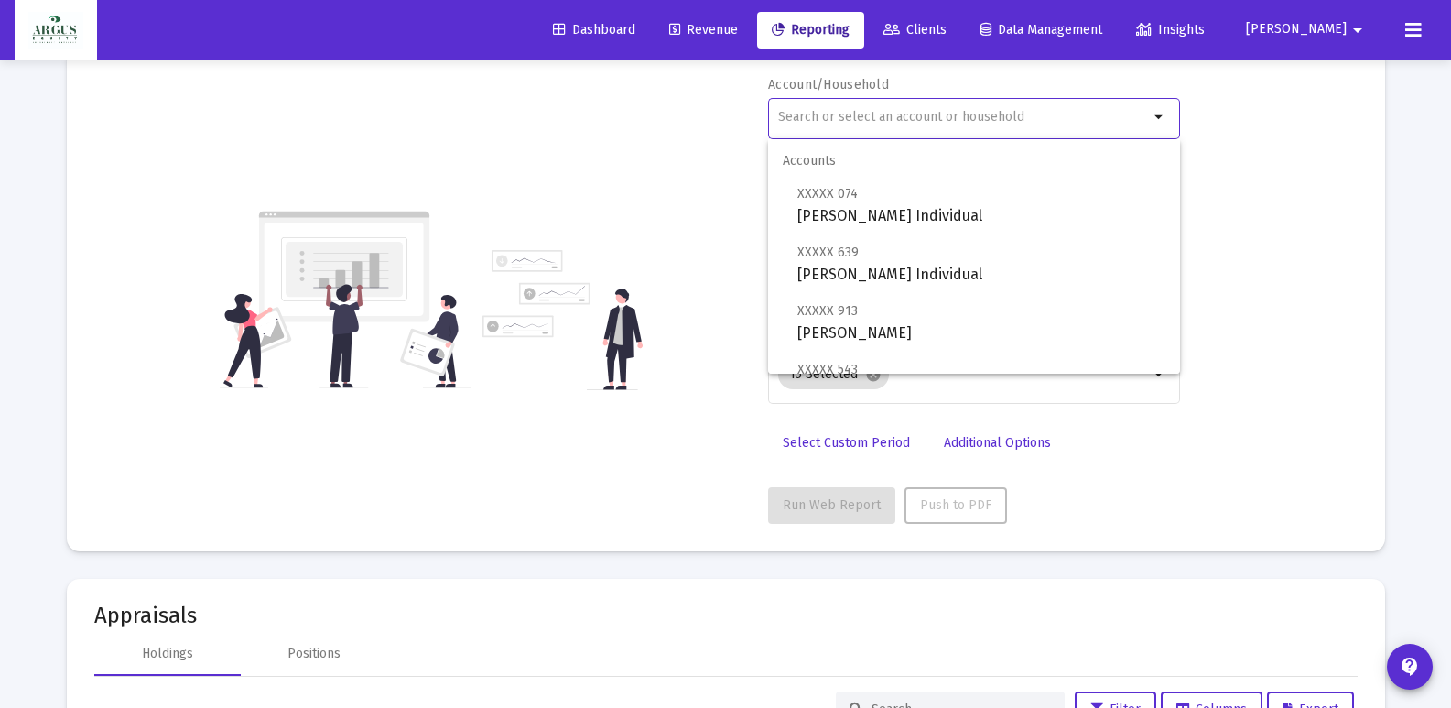
click at [880, 122] on input "text" at bounding box center [963, 117] width 371 height 15
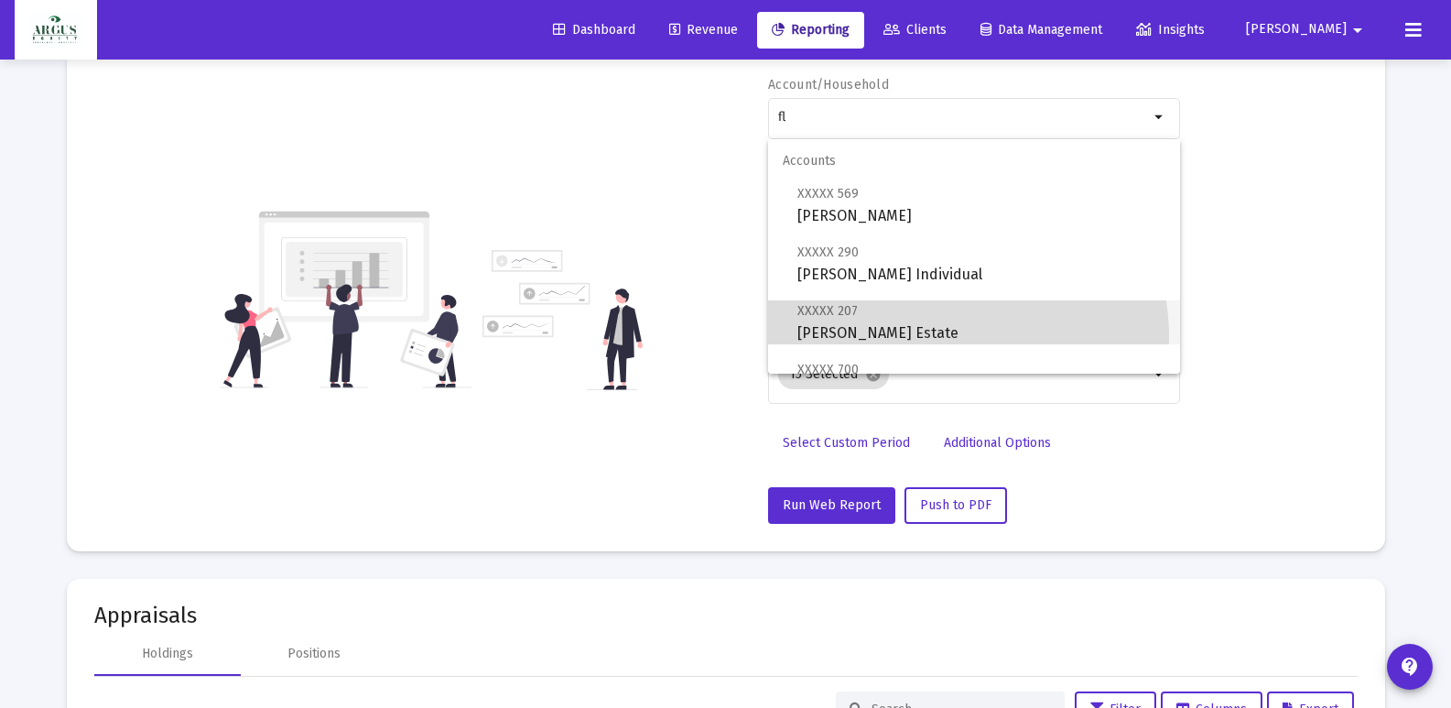
click at [929, 337] on span "XXXXX 207 [PERSON_NAME] Estate" at bounding box center [981, 321] width 368 height 45
type input "[PERSON_NAME] Estate"
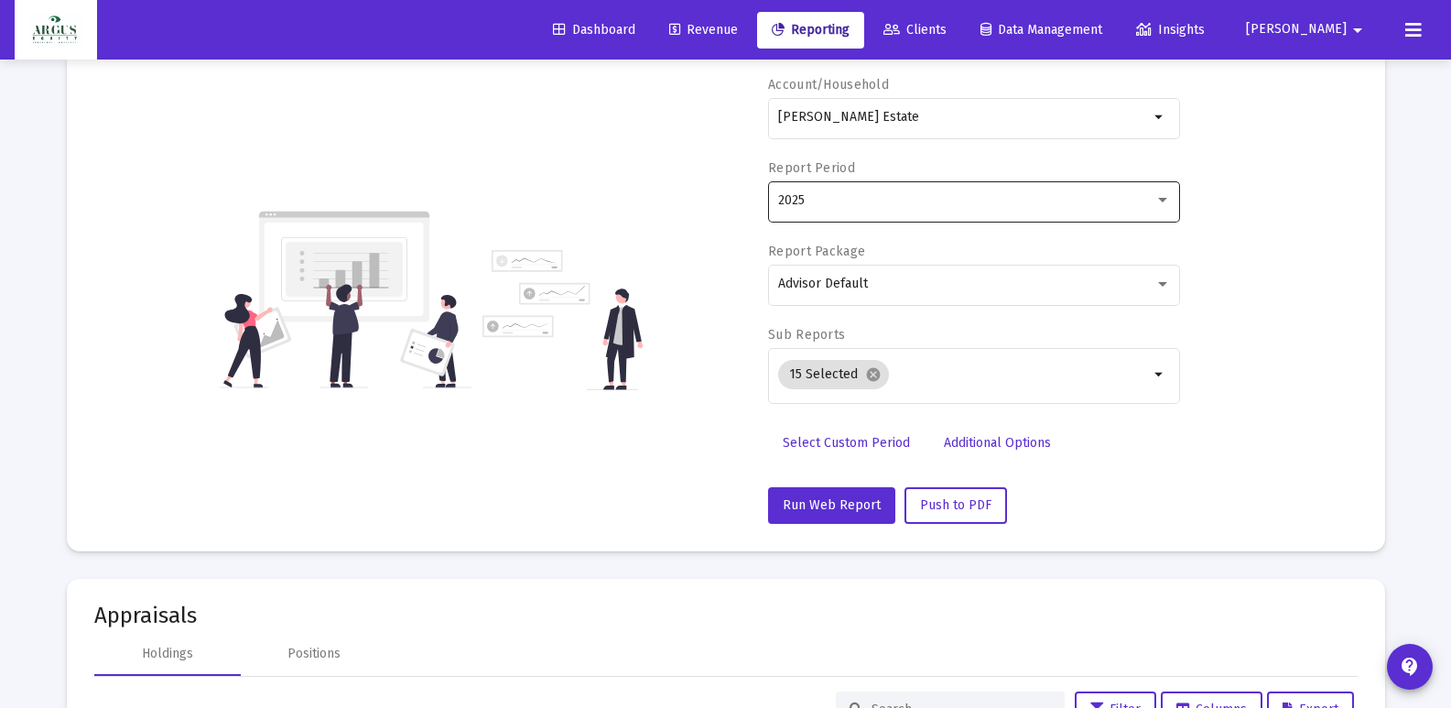
click at [1171, 206] on div "2025" at bounding box center [974, 200] width 412 height 45
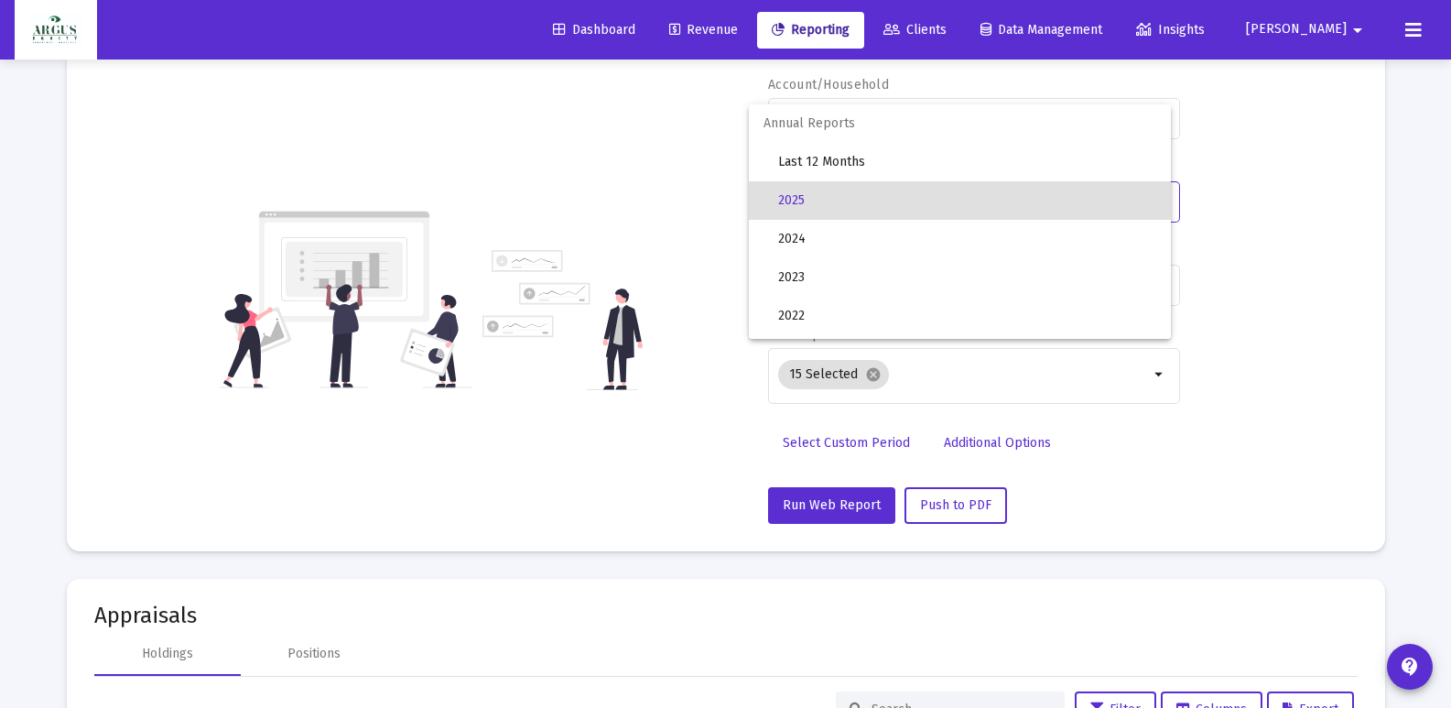
click at [816, 200] on span "2025" at bounding box center [967, 200] width 378 height 38
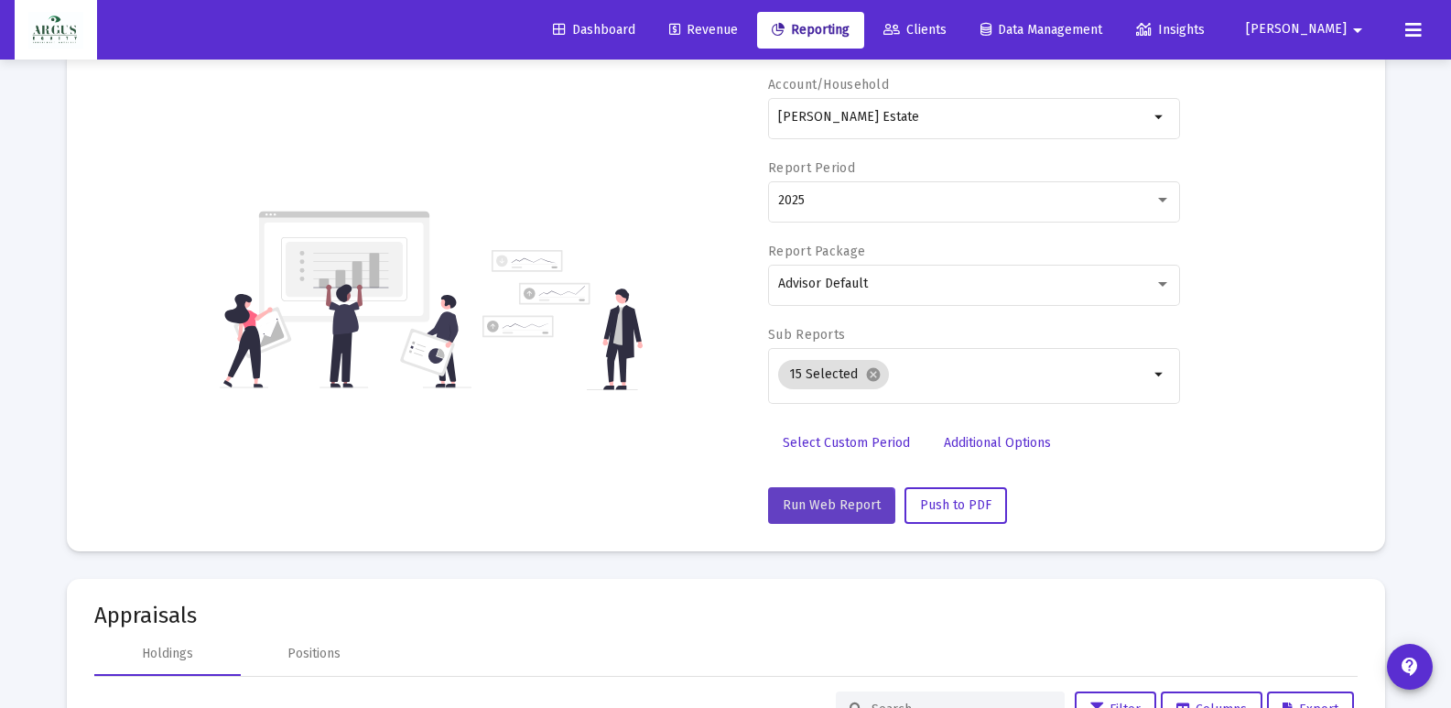
click at [830, 509] on span "Run Web Report" at bounding box center [832, 505] width 98 height 16
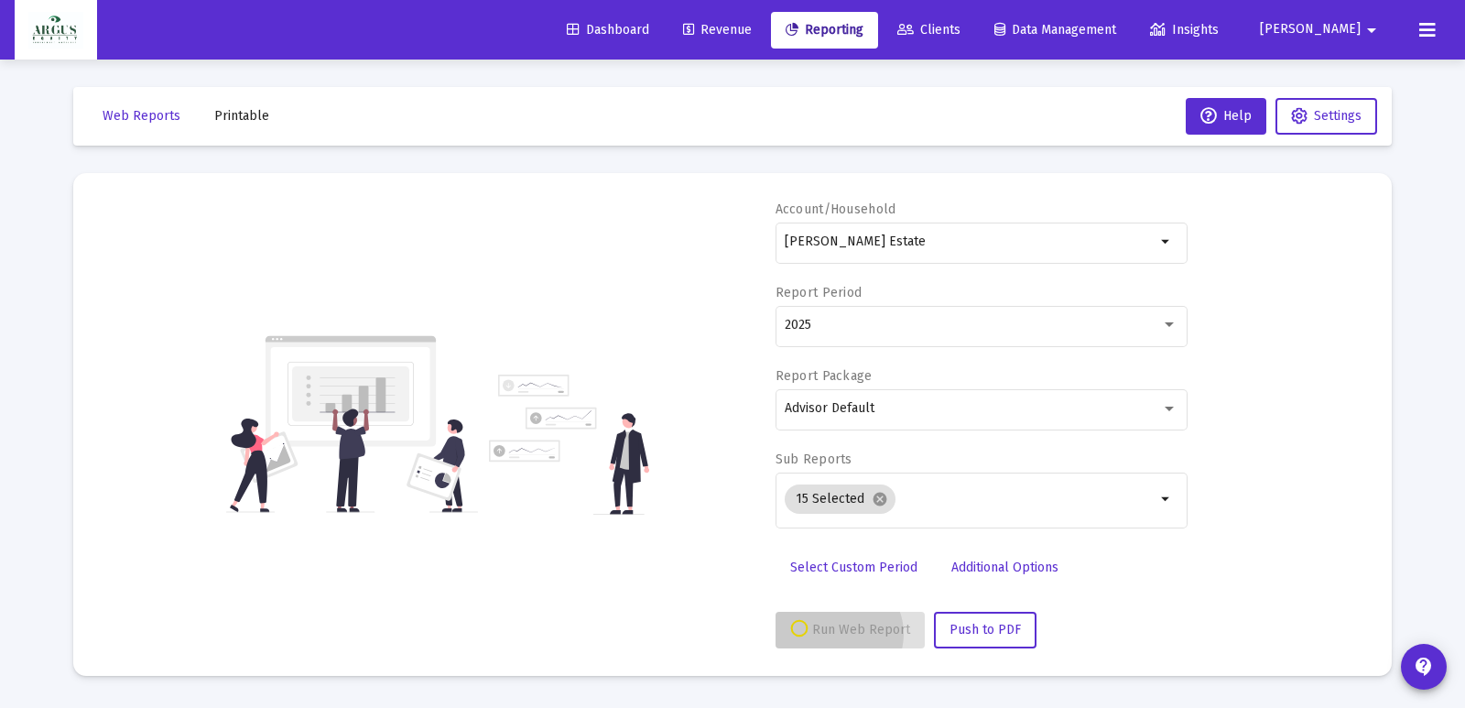
select select "View 1 month"
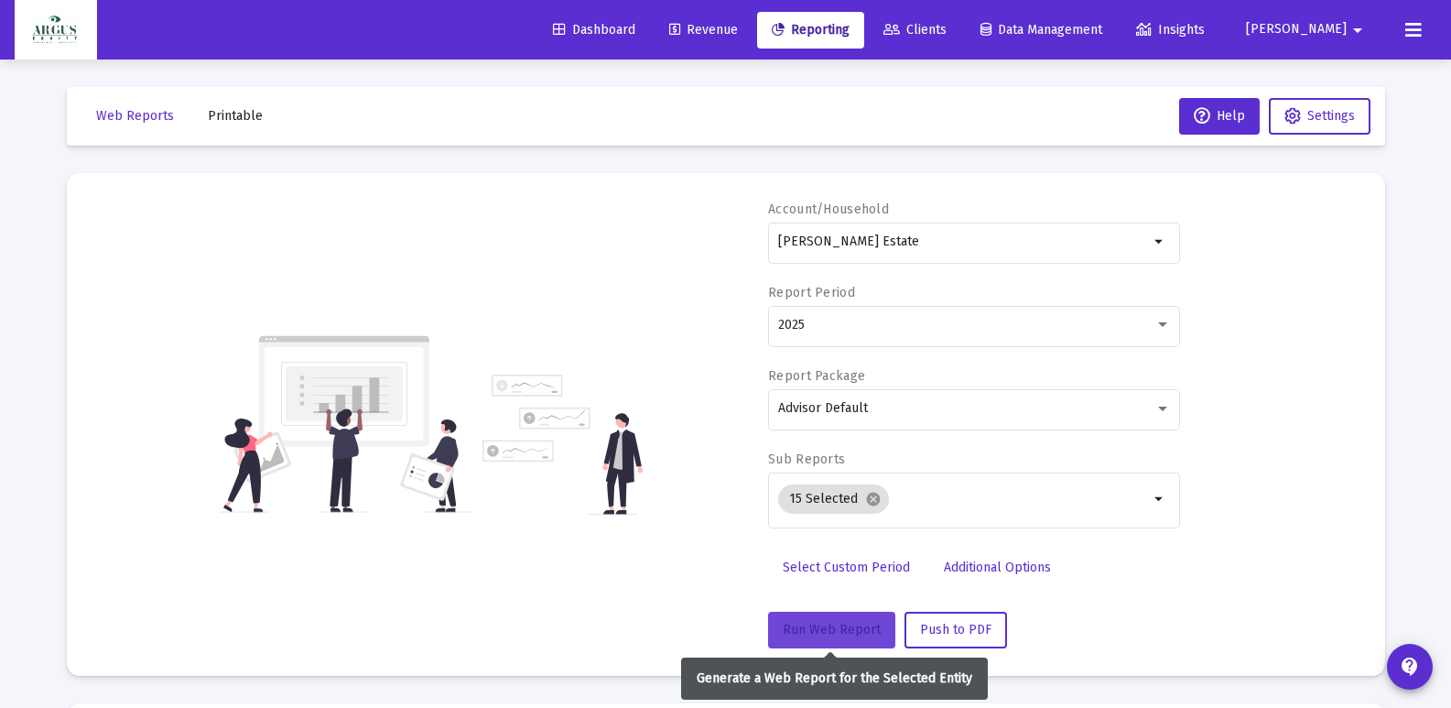
click at [826, 618] on button "Run Web Report" at bounding box center [831, 629] width 127 height 37
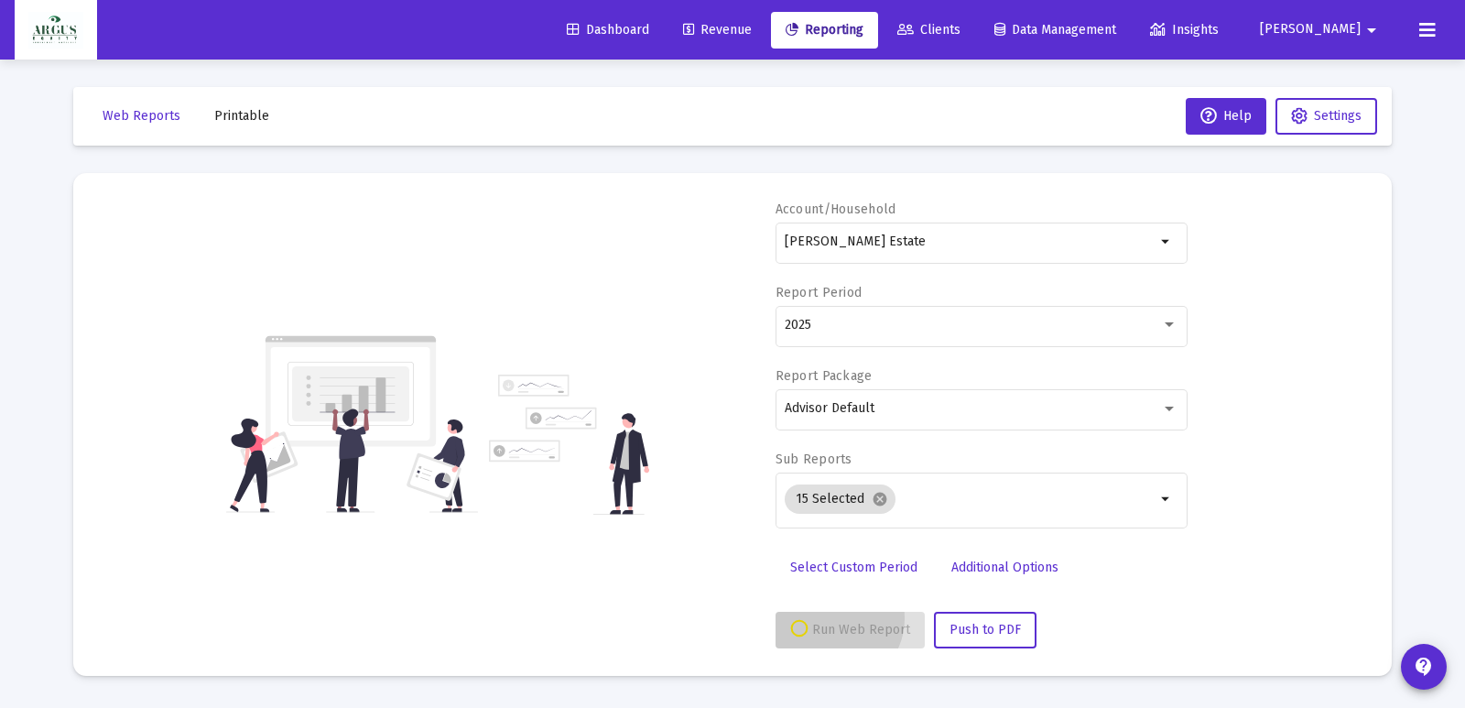
select select "View 1 month"
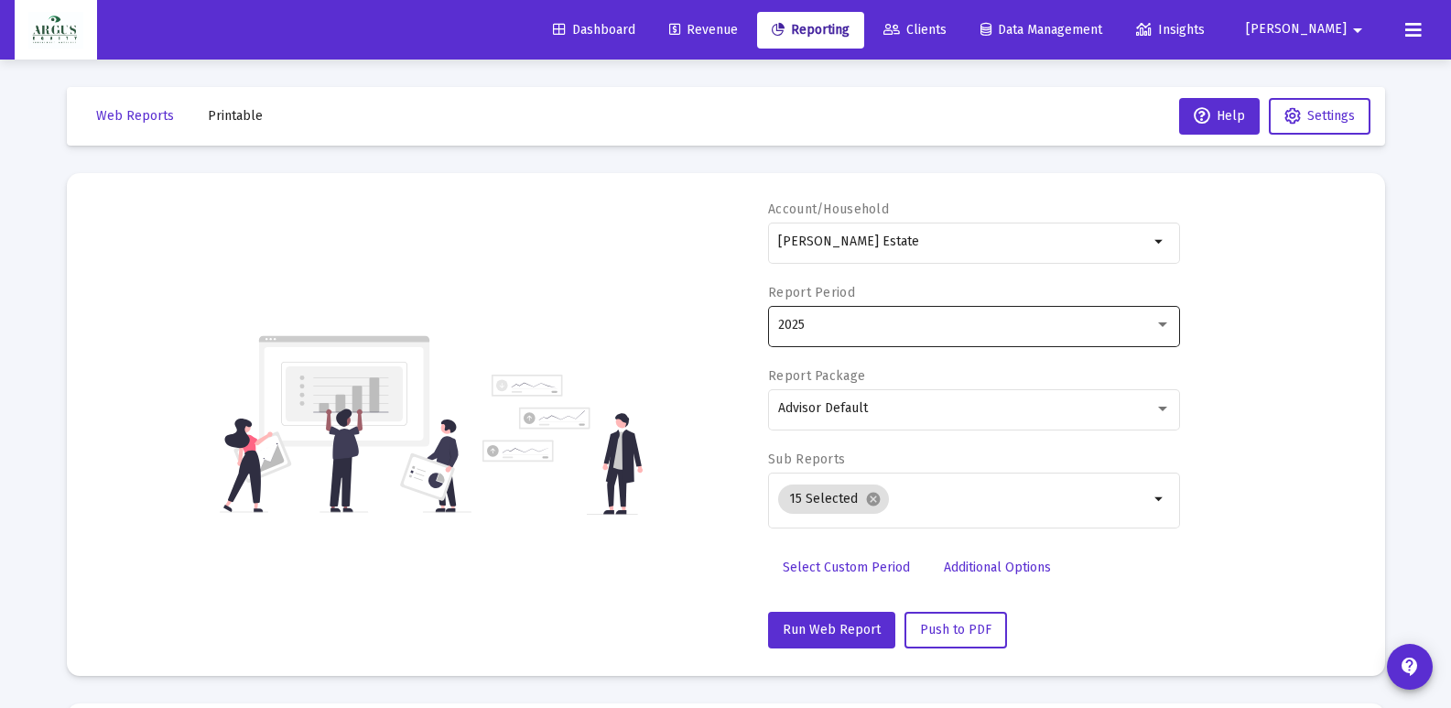
click at [1163, 329] on div at bounding box center [1162, 325] width 16 height 15
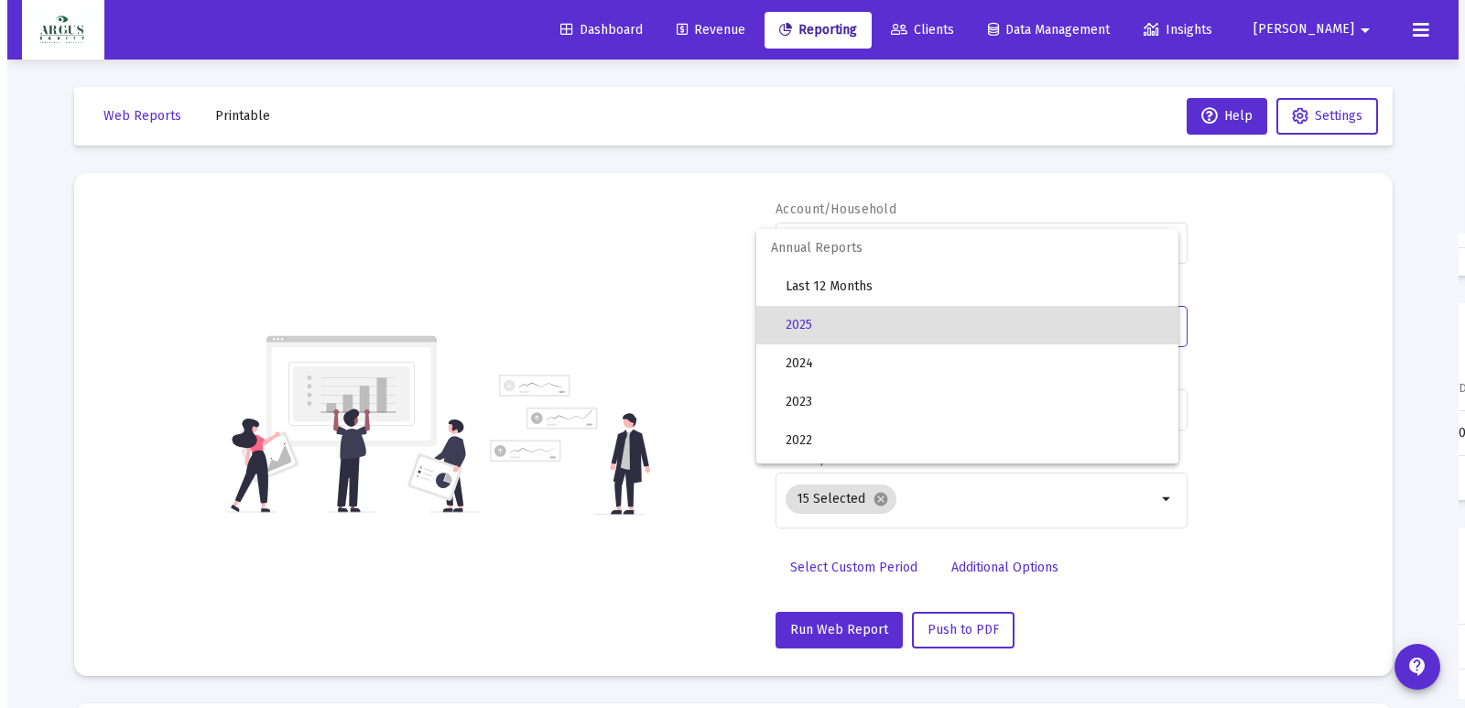
scroll to position [37, 0]
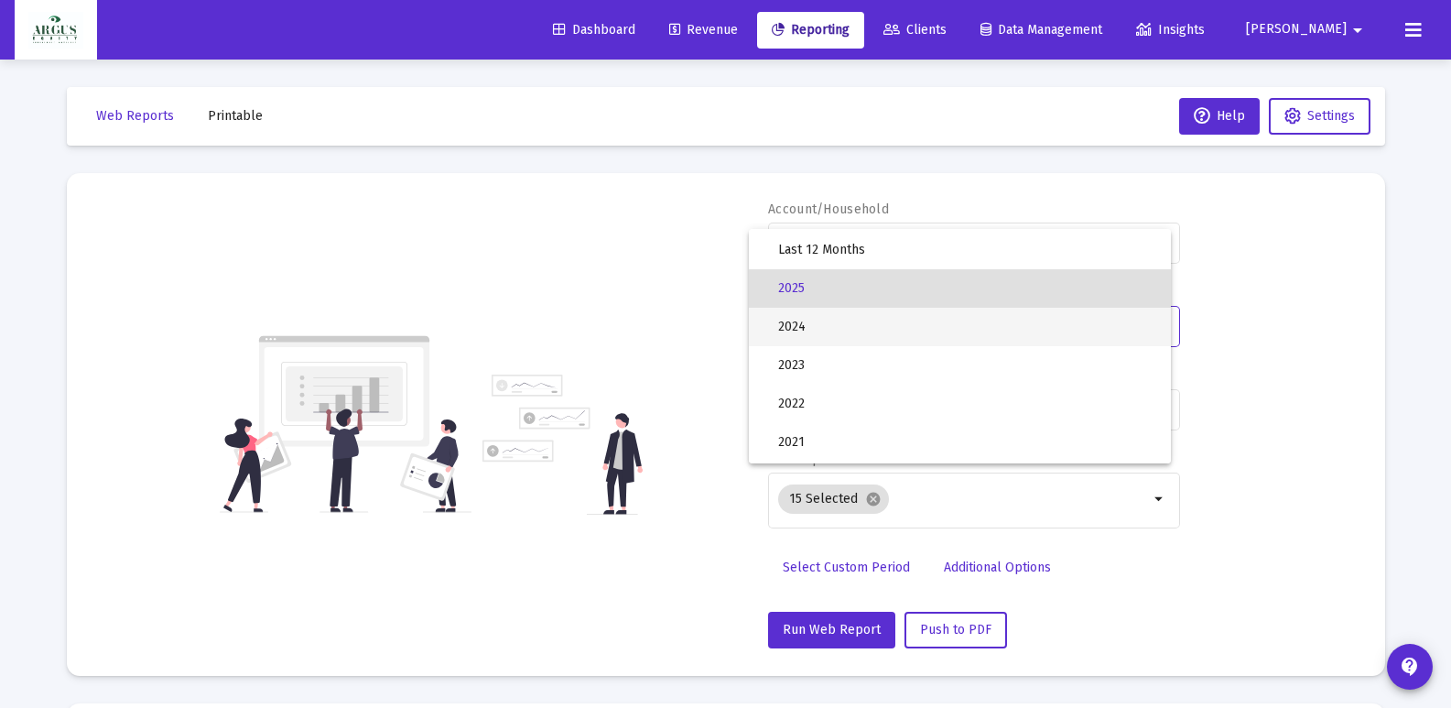
click at [794, 319] on span "2024" at bounding box center [967, 327] width 378 height 38
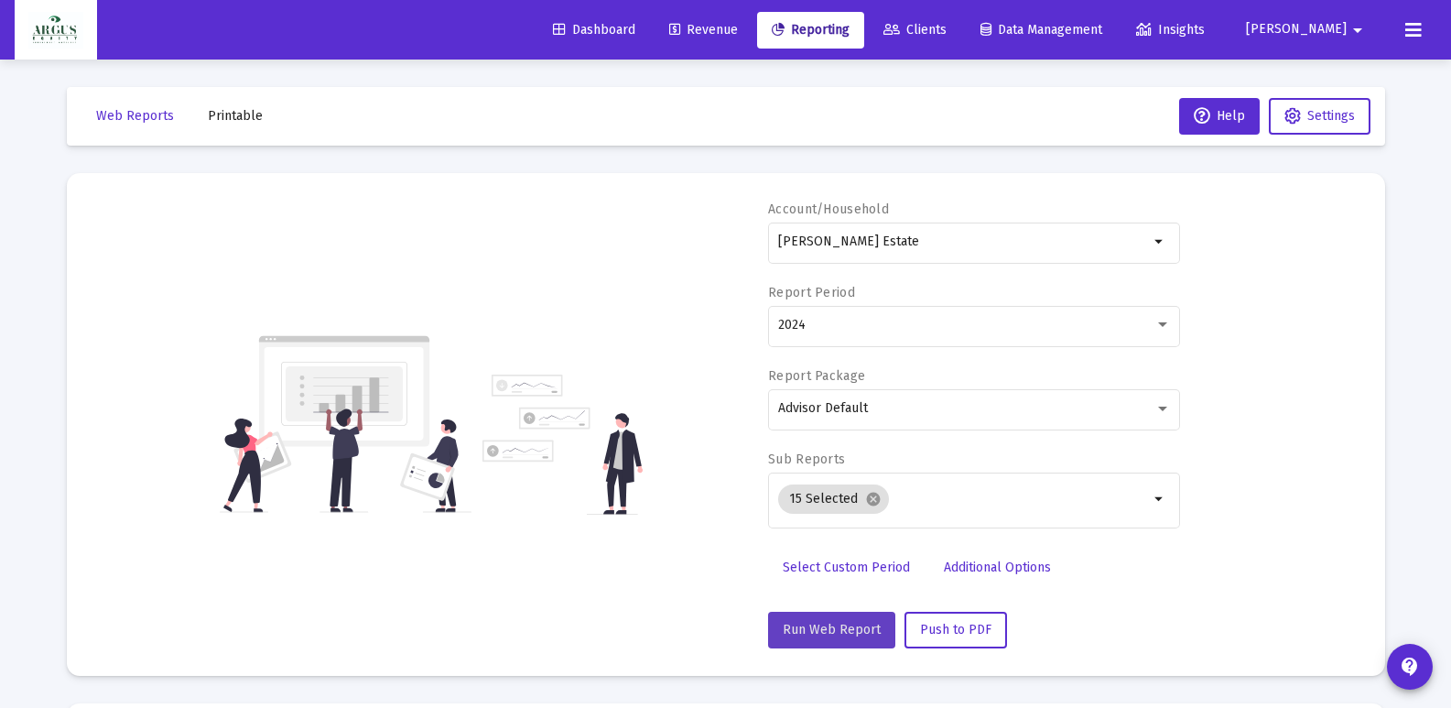
click at [836, 627] on span "Run Web Report" at bounding box center [832, 630] width 98 height 16
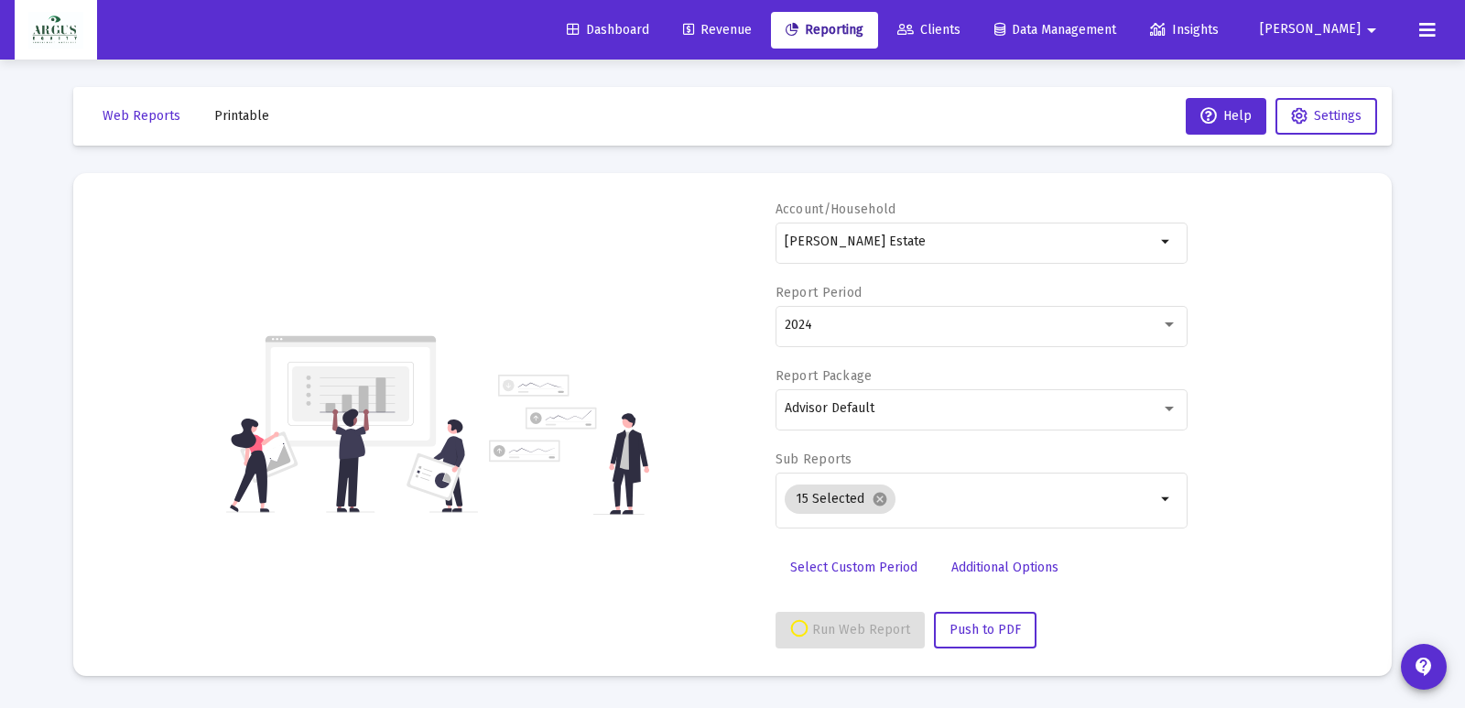
select select "View all"
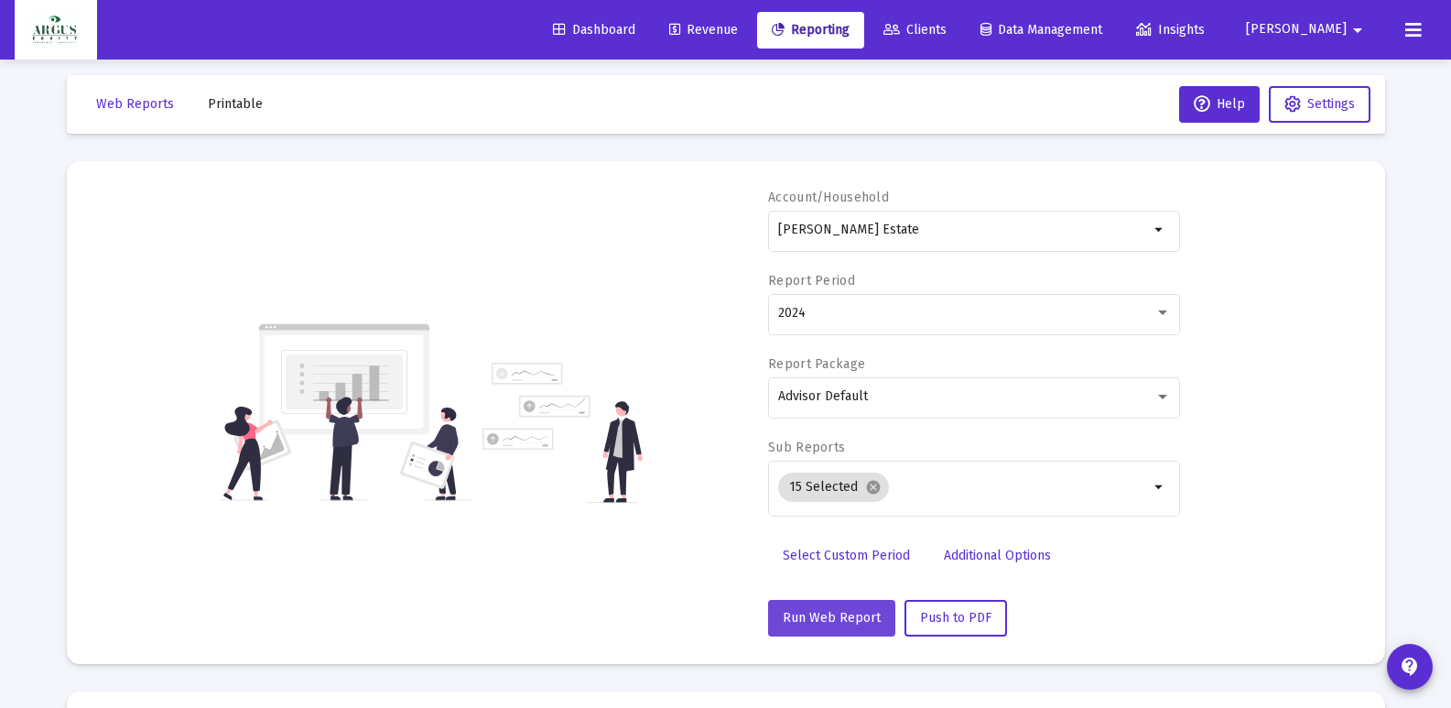
scroll to position [16, 0]
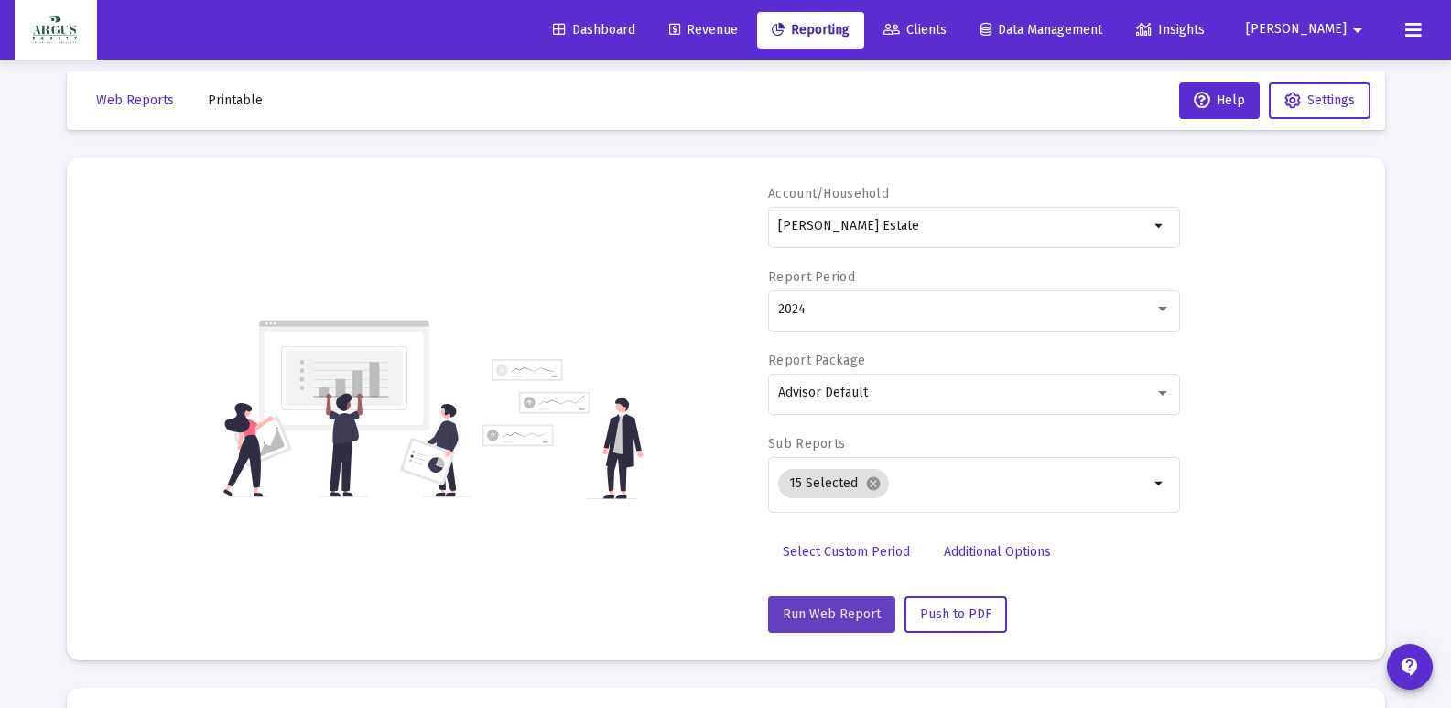
click at [823, 619] on span "Run Web Report" at bounding box center [832, 614] width 98 height 16
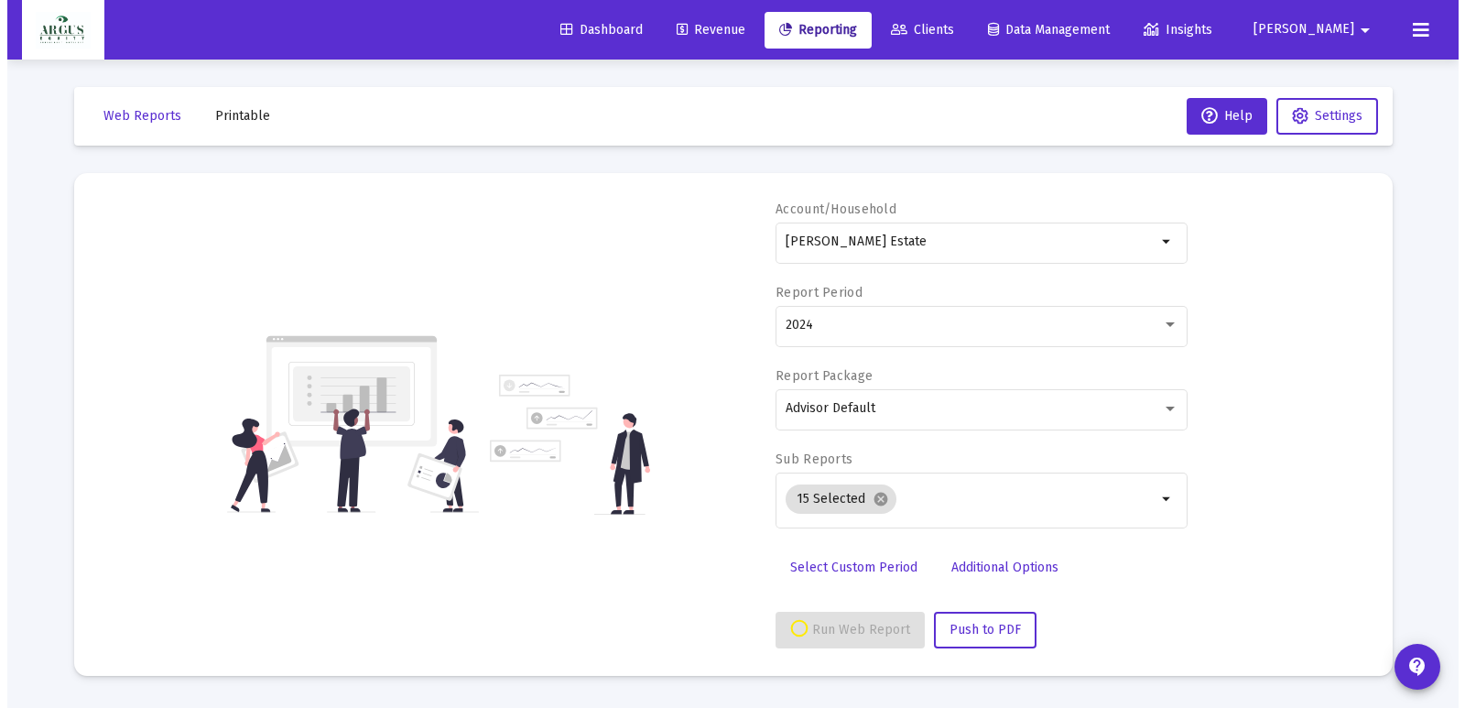
scroll to position [0, 0]
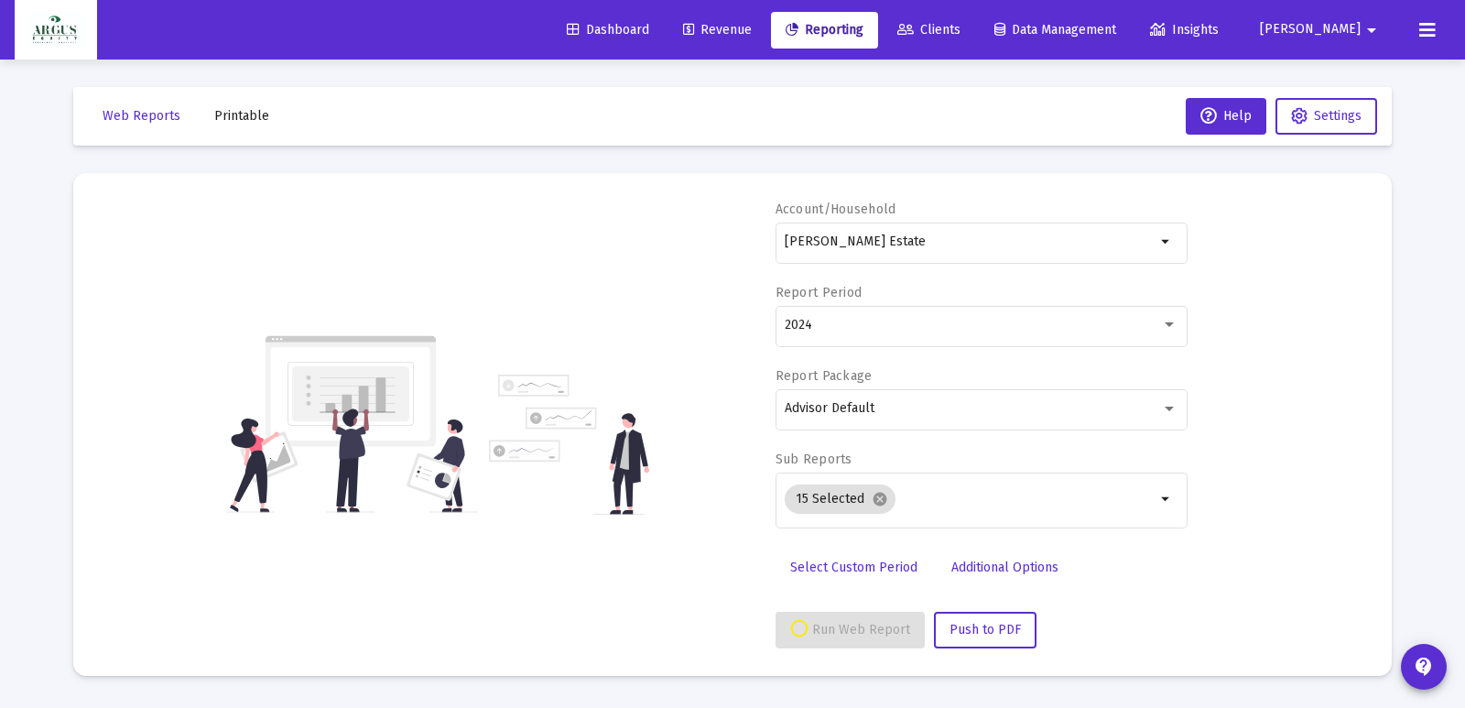
select select "View all"
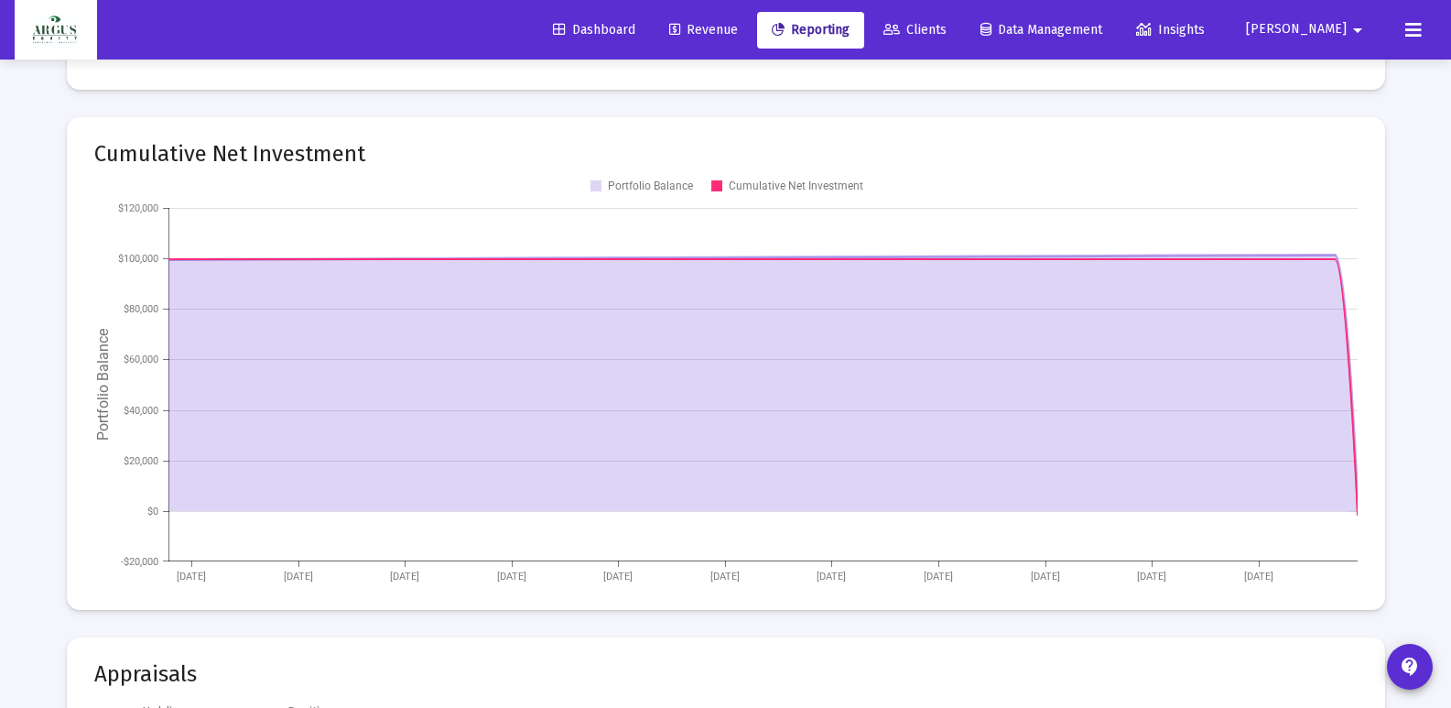
scroll to position [2674, 0]
